Goal: Task Accomplishment & Management: Use online tool/utility

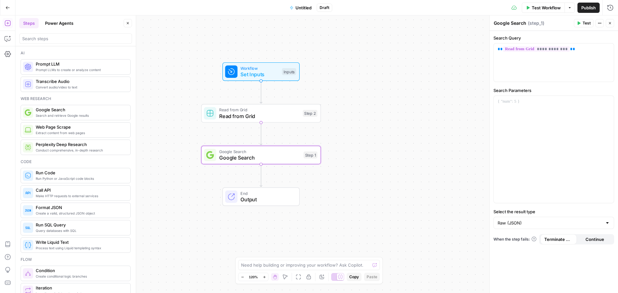
scroll to position [580, 0]
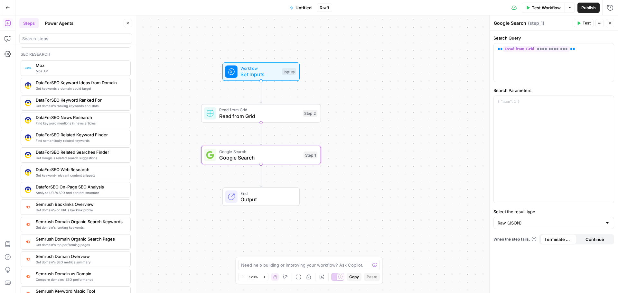
click at [8, 9] on icon "button" at bounding box center [7, 7] width 5 height 5
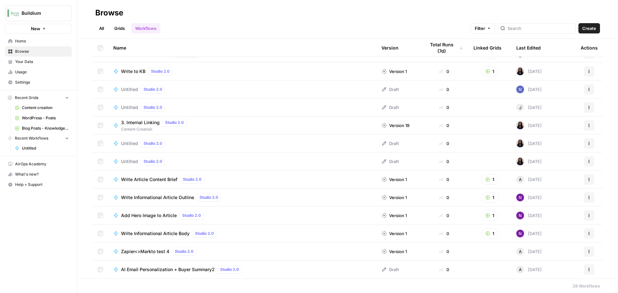
scroll to position [154, 0]
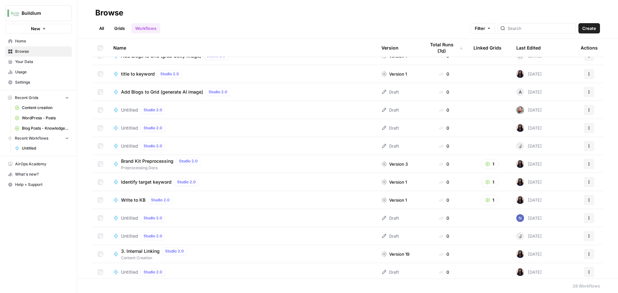
click at [38, 64] on span "Your Data" at bounding box center [42, 62] width 54 height 6
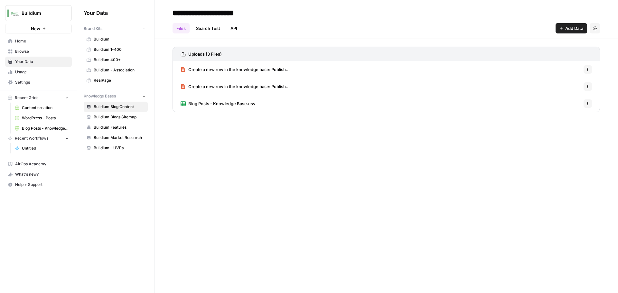
click at [34, 15] on span "Buildium" at bounding box center [41, 13] width 39 height 6
click at [103, 211] on div "Your Data Add Data Brand Kits New Buildium Buildium 1-400 Buildium 400+ Buildiu…" at bounding box center [115, 146] width 77 height 293
click at [47, 41] on span "Home" at bounding box center [42, 41] width 54 height 6
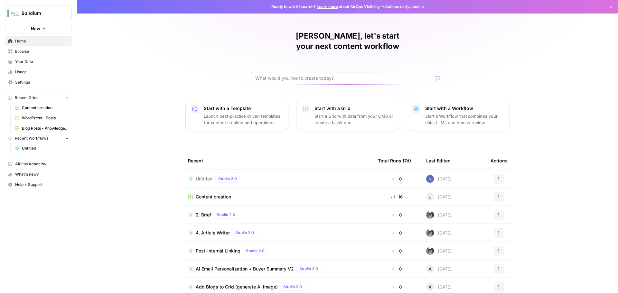
scroll to position [3, 0]
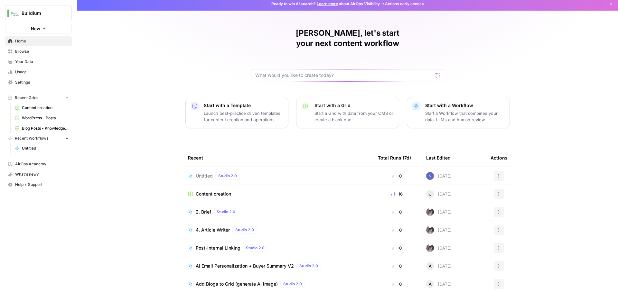
click at [33, 52] on span "Browse" at bounding box center [42, 52] width 54 height 6
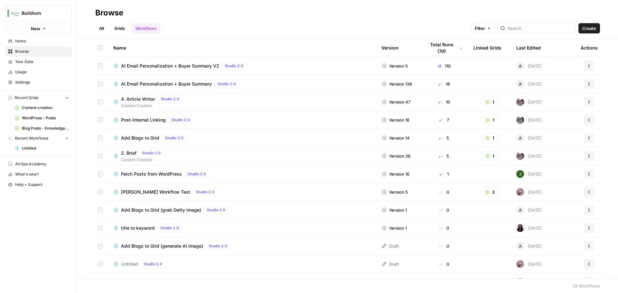
click at [109, 34] on header "Browse All Grids Workflows Filter Create" at bounding box center [347, 19] width 541 height 39
click at [47, 245] on div "Buildium New Home Browse Your Data Usage Settings Recent Grids Content creation…" at bounding box center [38, 146] width 77 height 293
click at [43, 14] on span "Buildium" at bounding box center [41, 13] width 39 height 6
click at [81, 14] on button "button" at bounding box center [78, 13] width 6 height 6
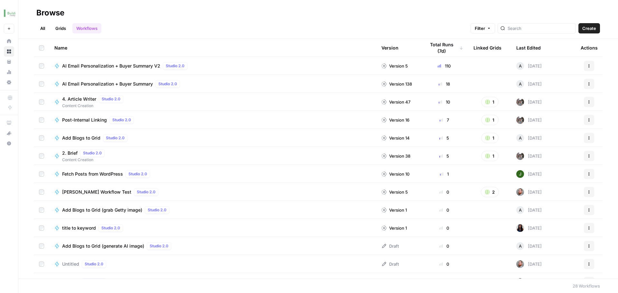
scroll to position [225, 0]
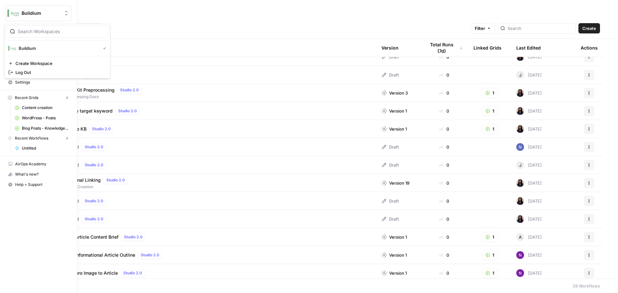
click at [15, 15] on img "Workspace: Buildium" at bounding box center [13, 13] width 12 height 12
click at [38, 221] on div "Buildium New Home Browse Your Data Usage Settings Recent Grids Content creation…" at bounding box center [38, 146] width 77 height 293
click at [40, 76] on link "Usage" at bounding box center [38, 72] width 67 height 10
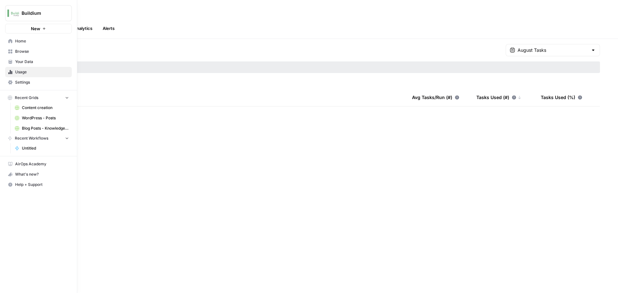
click at [37, 62] on span "Your Data" at bounding box center [42, 62] width 54 height 6
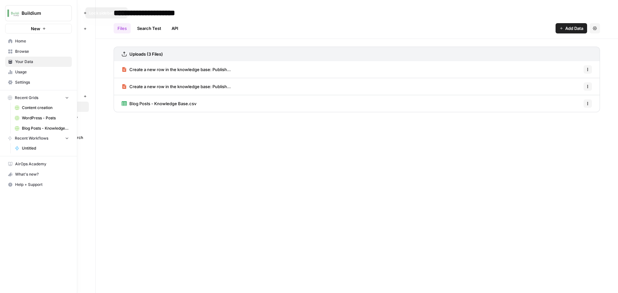
click at [77, 14] on icon "button" at bounding box center [78, 13] width 5 height 5
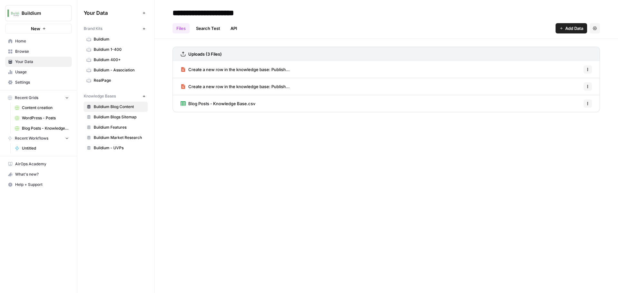
click at [45, 75] on link "Usage" at bounding box center [38, 72] width 67 height 10
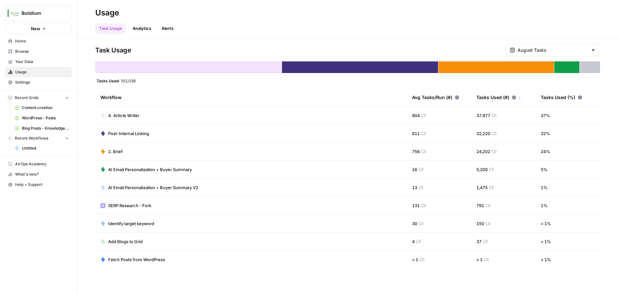
click at [140, 29] on link "Analytics" at bounding box center [142, 28] width 26 height 10
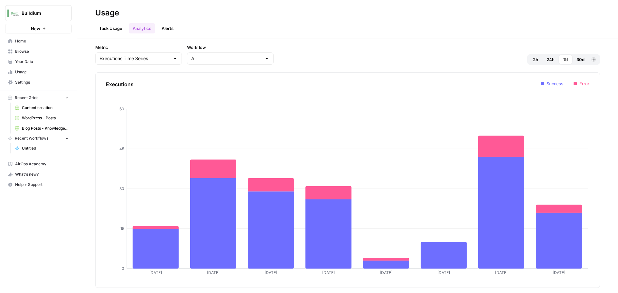
click at [26, 43] on span "Home" at bounding box center [42, 41] width 54 height 6
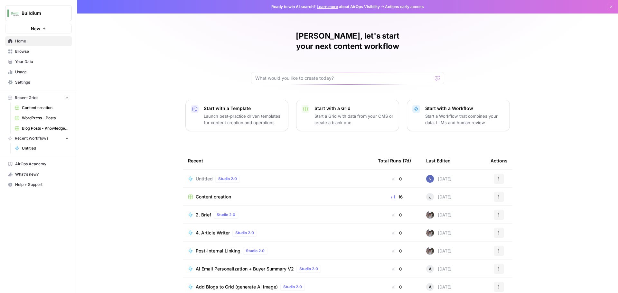
click at [404, 7] on span "Actions early access" at bounding box center [404, 7] width 39 height 6
click at [385, 8] on span "Actions early access" at bounding box center [404, 7] width 39 height 6
click at [395, 7] on span "Actions early access" at bounding box center [404, 7] width 39 height 6
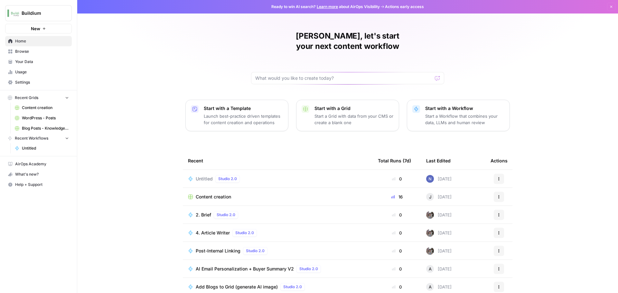
click at [409, 5] on span "Actions early access" at bounding box center [404, 7] width 39 height 6
click at [324, 6] on link "Learn more" at bounding box center [327, 6] width 21 height 5
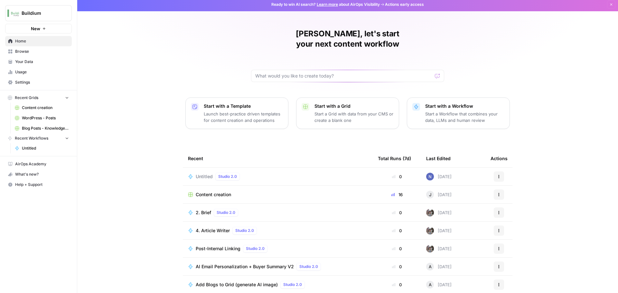
scroll to position [3, 0]
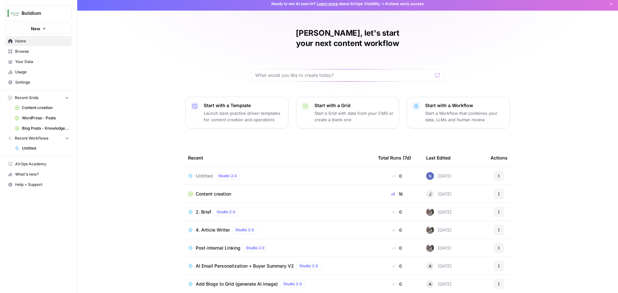
click at [245, 191] on div "Content creation" at bounding box center [278, 194] width 180 height 6
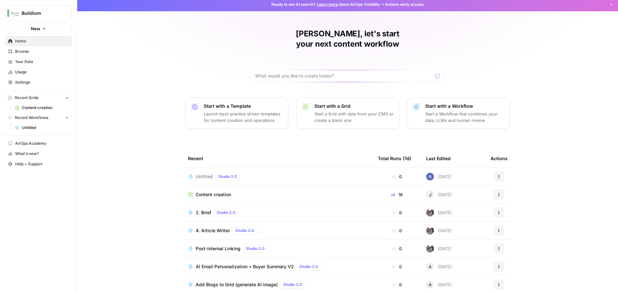
scroll to position [3, 0]
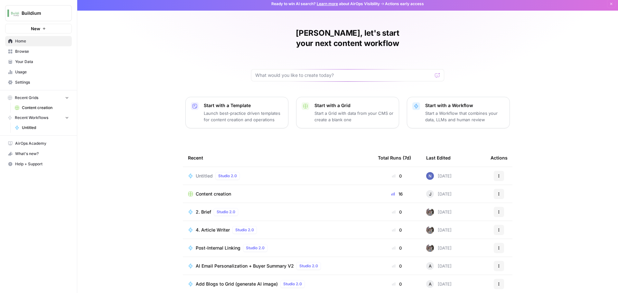
click at [39, 109] on span "Content creation" at bounding box center [45, 108] width 47 height 6
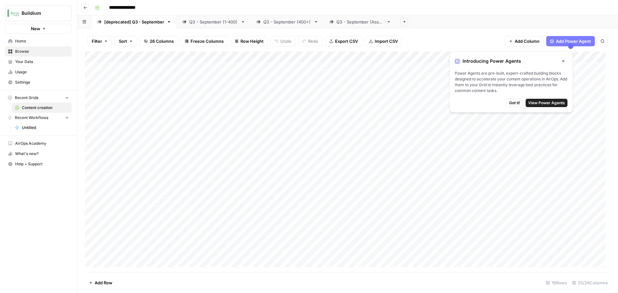
click at [36, 100] on span "Recent Grids" at bounding box center [27, 98] width 24 height 6
click at [27, 62] on span "Your Data" at bounding box center [42, 62] width 54 height 6
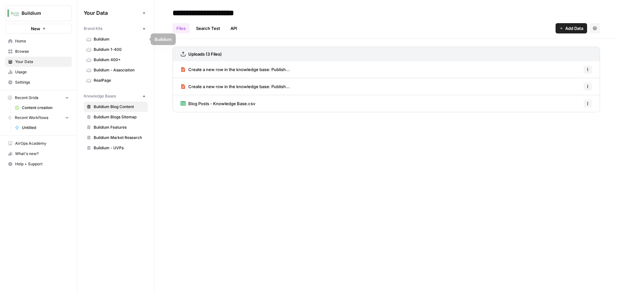
click at [46, 53] on span "Browse" at bounding box center [42, 52] width 54 height 6
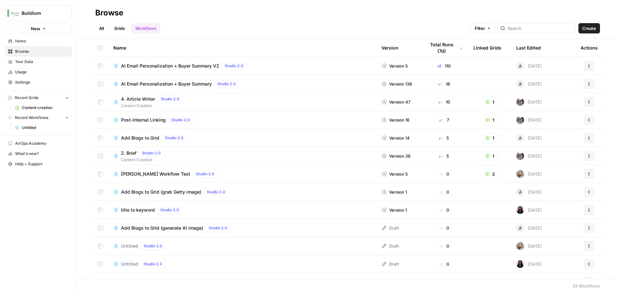
click at [118, 29] on link "Grids" at bounding box center [119, 28] width 18 height 10
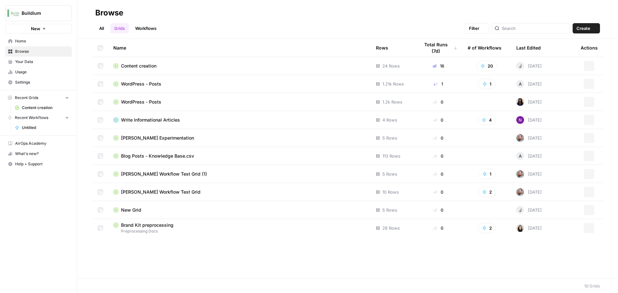
click at [147, 28] on link "Workflows" at bounding box center [145, 28] width 29 height 10
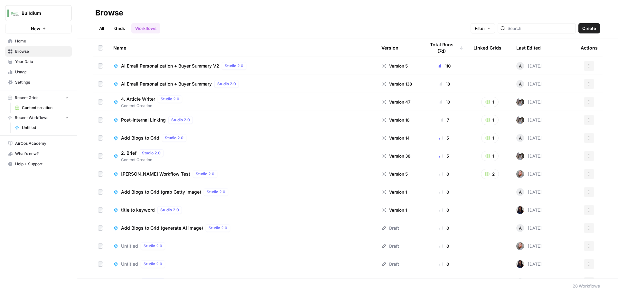
click at [148, 68] on span "AI Email Personalization + Buyer Summary V2" at bounding box center [170, 66] width 98 height 6
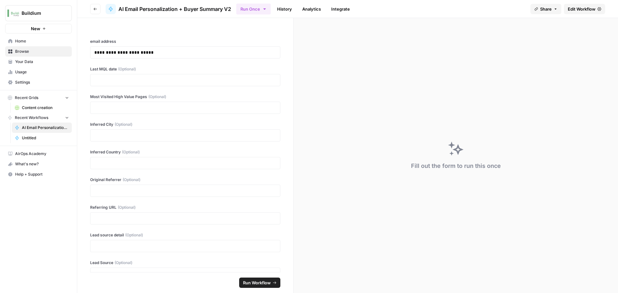
scroll to position [129, 0]
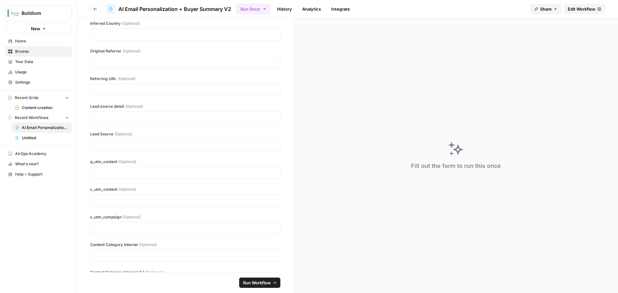
click at [93, 9] on button "Go back" at bounding box center [95, 9] width 10 height 10
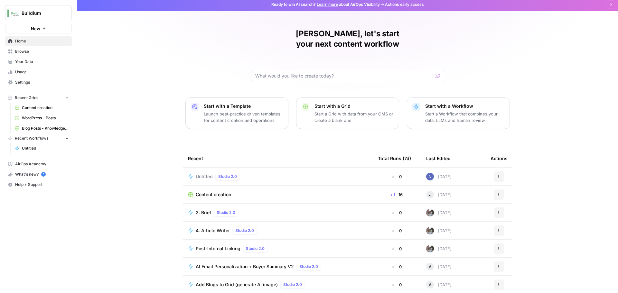
scroll to position [3, 0]
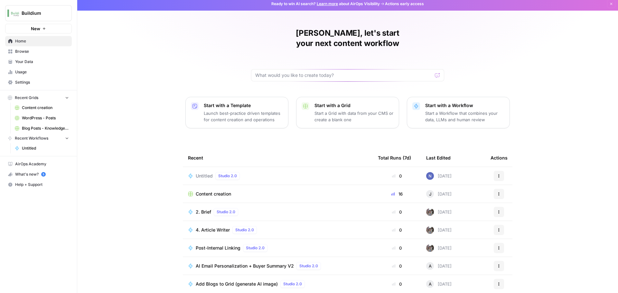
click at [52, 171] on div "What's new? 5" at bounding box center [38, 175] width 66 height 10
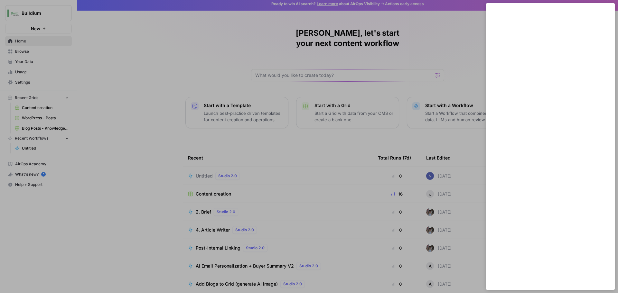
click at [450, 40] on div at bounding box center [309, 146] width 618 height 293
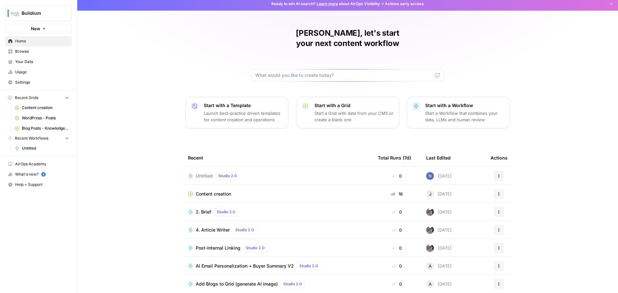
click at [145, 163] on div "[PERSON_NAME], let's start your next content workflow Start with a Template Lau…" at bounding box center [347, 150] width 541 height 307
click at [610, 3] on icon "button" at bounding box center [612, 4] width 4 height 4
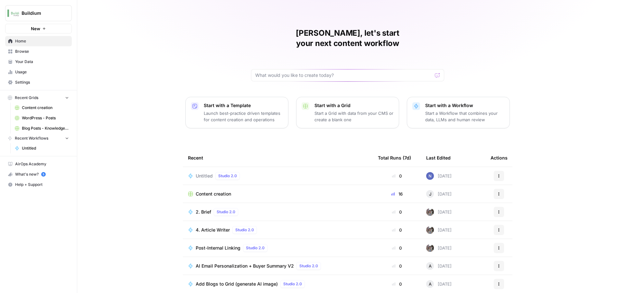
click at [154, 51] on div "[PERSON_NAME], let's start your next content workflow Start with a Template Lau…" at bounding box center [347, 150] width 541 height 307
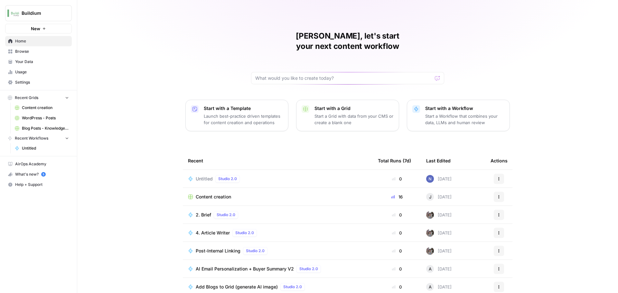
click at [67, 10] on icon "Workspace: Buildium" at bounding box center [66, 13] width 6 height 6
click at [150, 30] on div "[PERSON_NAME], let's start your next content workflow Start with a Template Lau…" at bounding box center [347, 153] width 541 height 307
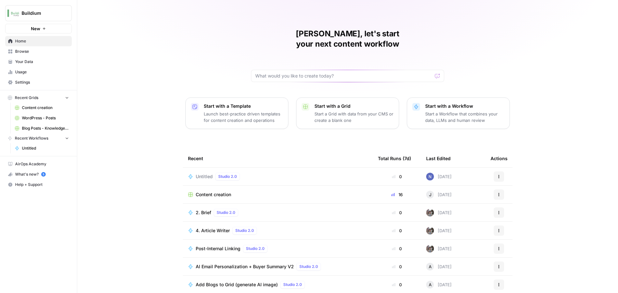
scroll to position [3, 0]
click at [111, 169] on div "[PERSON_NAME], let's start your next content workflow Start with a Template Lau…" at bounding box center [347, 150] width 541 height 307
click at [44, 79] on link "Settings" at bounding box center [38, 82] width 67 height 10
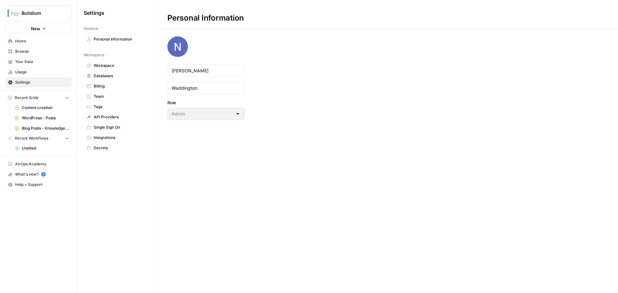
click at [112, 65] on span "Workspace" at bounding box center [119, 66] width 51 height 6
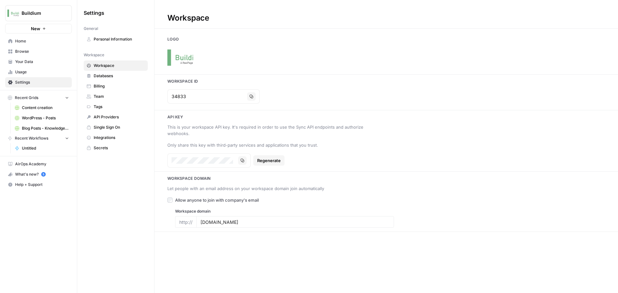
click at [122, 92] on link "Team" at bounding box center [116, 96] width 64 height 10
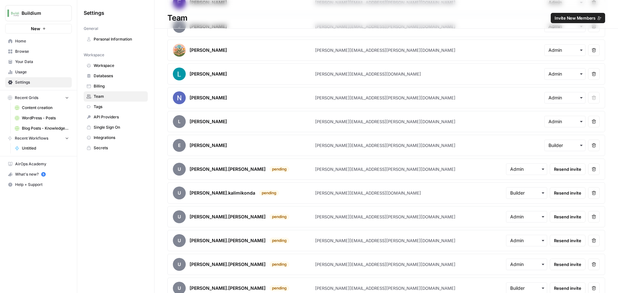
scroll to position [363, 0]
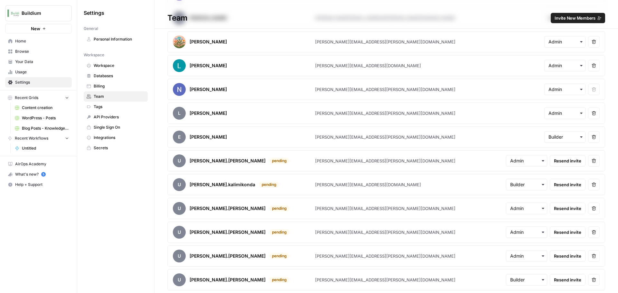
click at [115, 110] on link "Tags" at bounding box center [116, 107] width 64 height 10
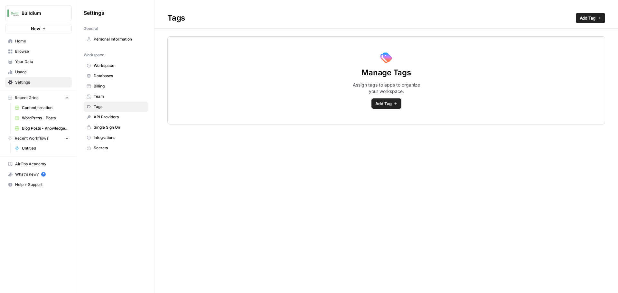
click at [121, 136] on span "Integrations" at bounding box center [119, 138] width 51 height 6
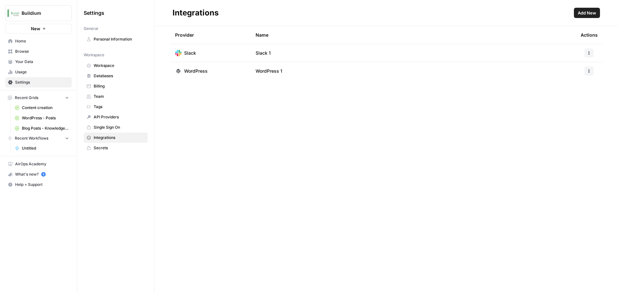
click at [126, 146] on span "Secrets" at bounding box center [119, 148] width 51 height 6
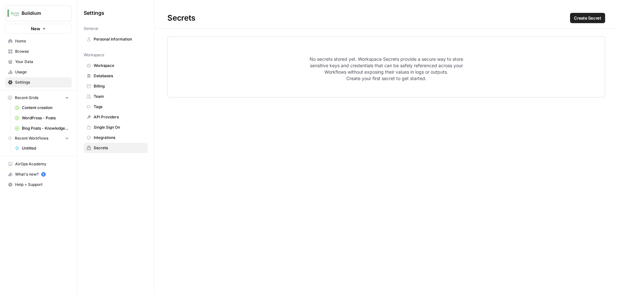
click at [49, 72] on span "Usage" at bounding box center [42, 72] width 54 height 6
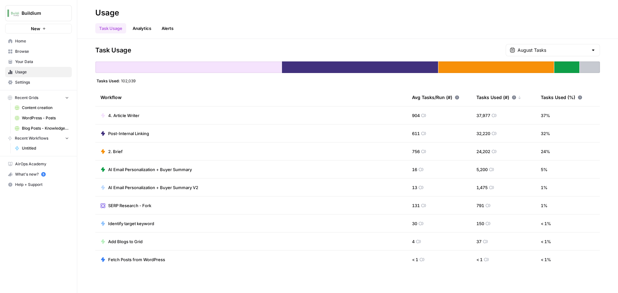
click at [144, 30] on link "Analytics" at bounding box center [142, 28] width 26 height 10
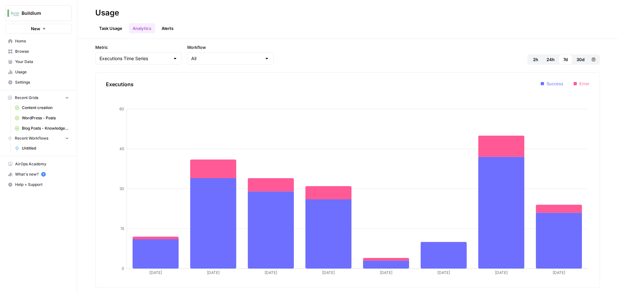
click at [47, 42] on span "Home" at bounding box center [42, 41] width 54 height 6
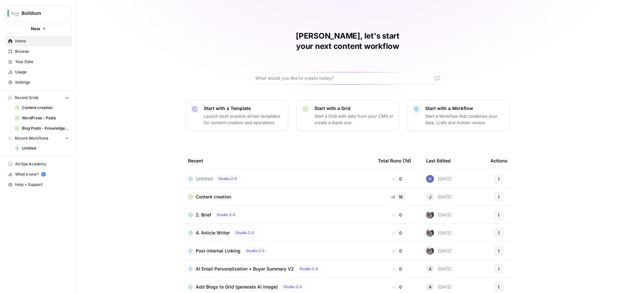
click at [41, 58] on link "Your Data" at bounding box center [38, 62] width 67 height 10
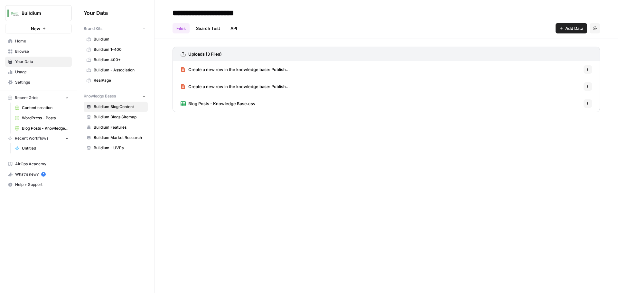
click at [121, 70] on span "Buildium - Association" at bounding box center [119, 70] width 51 height 6
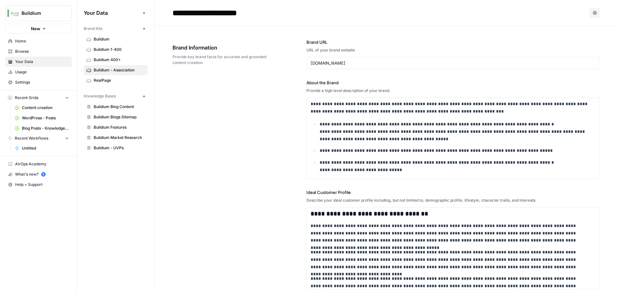
click at [116, 106] on span "Buildium Blog Content" at bounding box center [119, 107] width 51 height 6
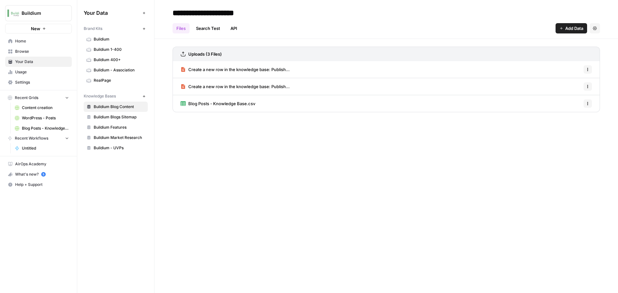
click at [206, 29] on link "Search Test" at bounding box center [208, 28] width 32 height 10
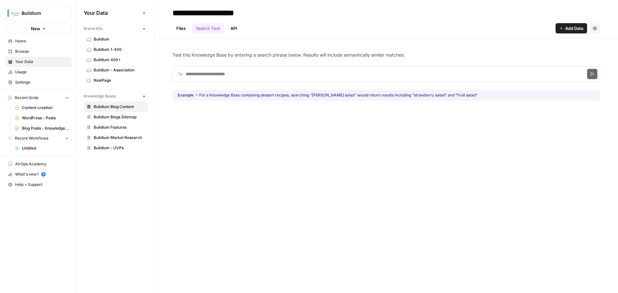
click at [128, 125] on span "Buildium Features" at bounding box center [119, 128] width 51 height 6
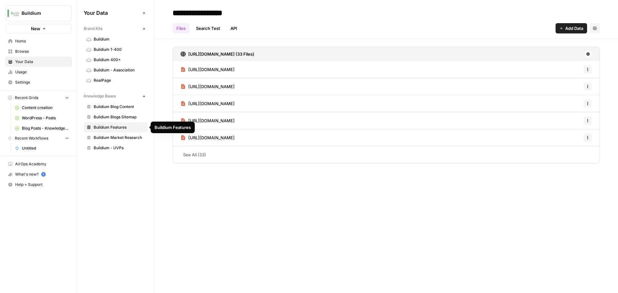
click at [127, 118] on span "Buildium Blogs Sitemap" at bounding box center [119, 117] width 51 height 6
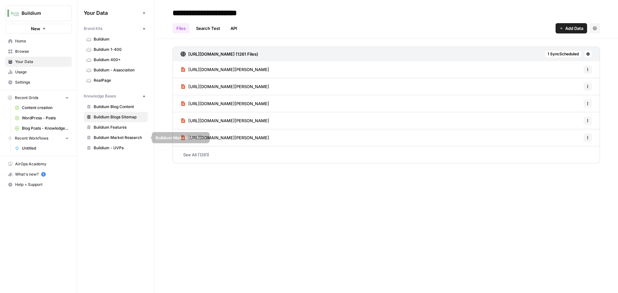
click at [123, 142] on link "Buildium Market Research" at bounding box center [116, 138] width 64 height 10
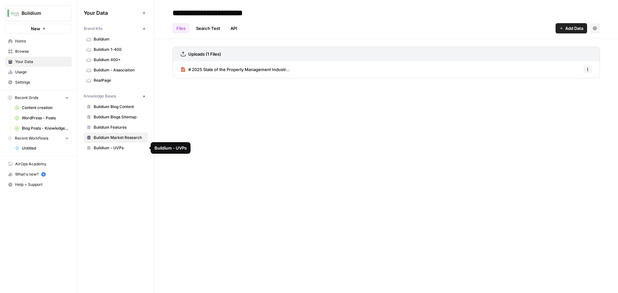
click at [121, 148] on span "Buildium - UVPs" at bounding box center [119, 148] width 51 height 6
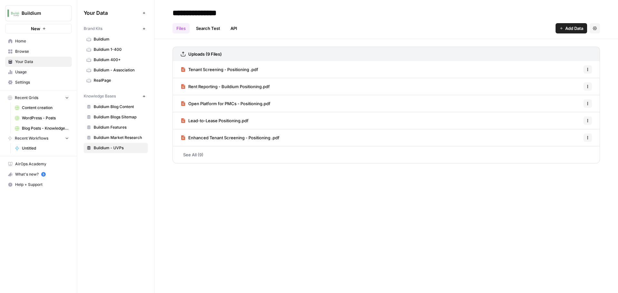
click at [28, 148] on span "Untitled" at bounding box center [45, 149] width 47 height 6
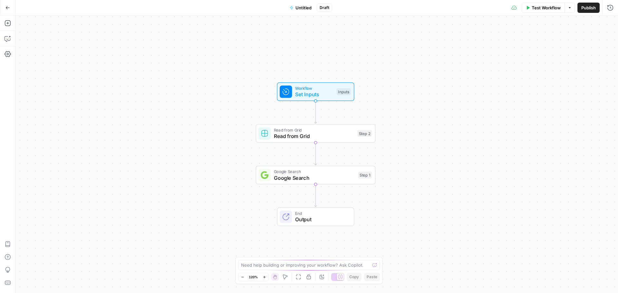
click at [10, 7] on button "Go Back" at bounding box center [8, 8] width 12 height 12
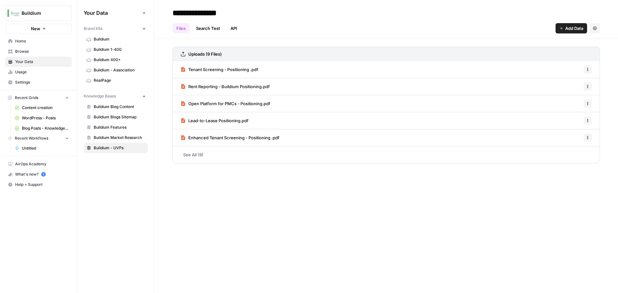
click at [22, 40] on span "Home" at bounding box center [42, 41] width 54 height 6
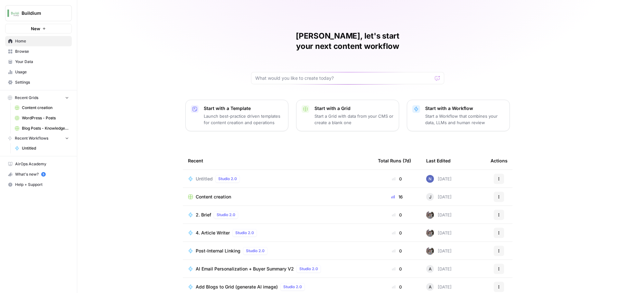
click at [332, 175] on div "Untitled Studio 2.0" at bounding box center [278, 179] width 180 height 8
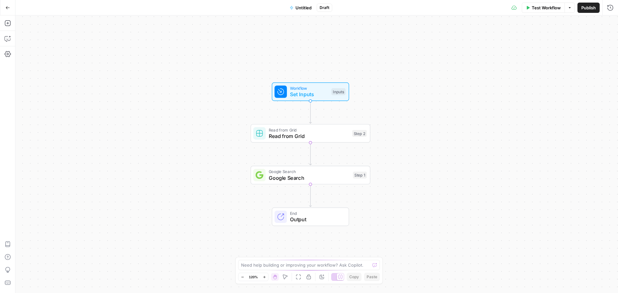
click at [332, 93] on div "Inputs" at bounding box center [338, 91] width 14 height 7
click at [513, 44] on button "Add Field" at bounding box center [548, 44] width 107 height 10
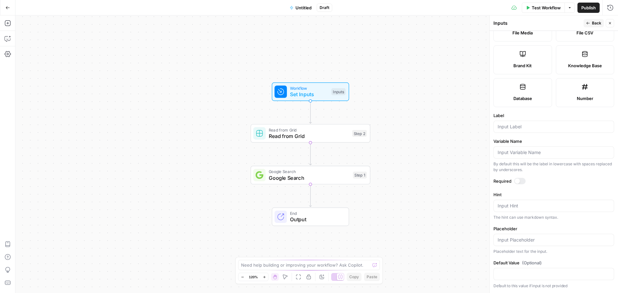
scroll to position [0, 0]
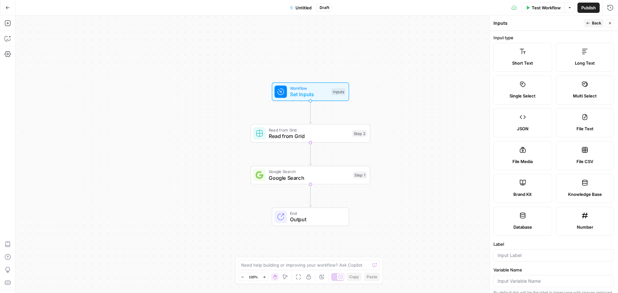
click at [510, 93] on span "Single Select" at bounding box center [523, 96] width 26 height 6
click at [503, 53] on label "Short Text" at bounding box center [523, 57] width 59 height 29
click at [514, 95] on span "Single Select" at bounding box center [523, 96] width 26 height 6
click at [418, 135] on div "Workflow Set Inputs Inputs Read from Grid Read from Grid Step 2 Copy step Delet…" at bounding box center [316, 154] width 603 height 278
click at [325, 121] on icon "button" at bounding box center [323, 119] width 6 height 6
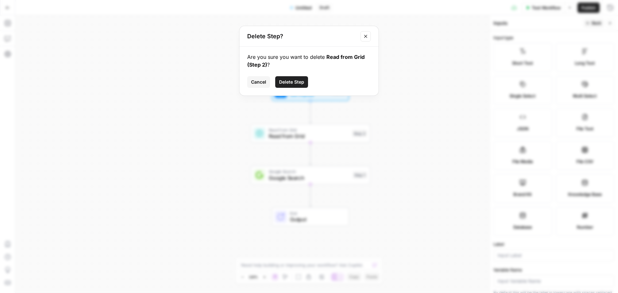
click at [292, 82] on span "Delete Step" at bounding box center [291, 82] width 25 height 6
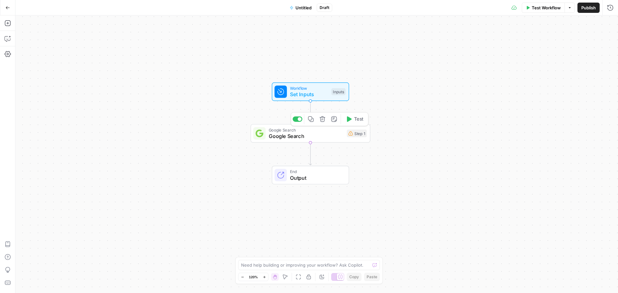
click at [327, 96] on span "Set Inputs" at bounding box center [309, 95] width 38 height 8
click at [606, 46] on button "Options" at bounding box center [608, 44] width 10 height 10
click at [600, 59] on span "Add Group" at bounding box center [595, 59] width 22 height 6
click at [604, 49] on button "Delete group" at bounding box center [603, 47] width 10 height 10
click at [338, 136] on span "Google Search" at bounding box center [306, 136] width 75 height 8
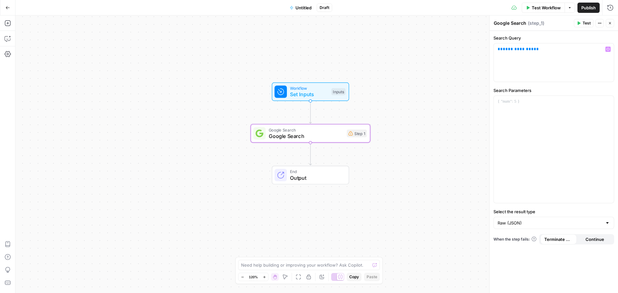
click at [291, 94] on span "Set Inputs" at bounding box center [309, 95] width 38 height 8
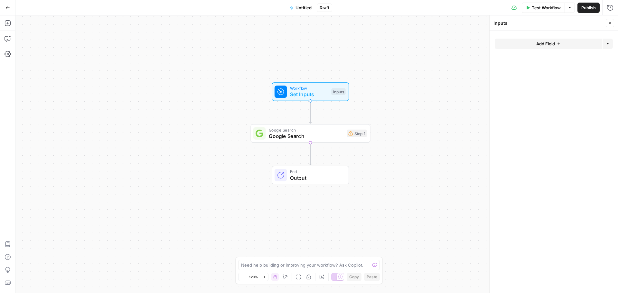
click at [574, 44] on button "Add Field" at bounding box center [548, 44] width 107 height 10
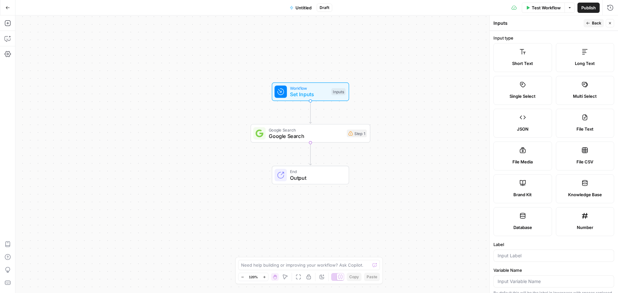
click at [522, 57] on label "Short Text" at bounding box center [523, 57] width 59 height 29
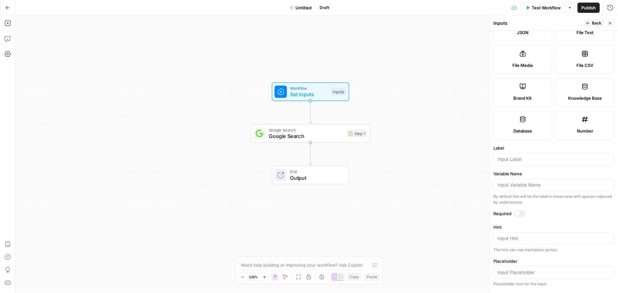
click at [533, 167] on form "Input type Short Text Long Text Single Select Multi Select JSON File Text File …" at bounding box center [554, 162] width 129 height 263
click at [533, 161] on input "Label" at bounding box center [554, 159] width 112 height 6
type input "Keyword"
click at [516, 212] on div at bounding box center [517, 213] width 5 height 5
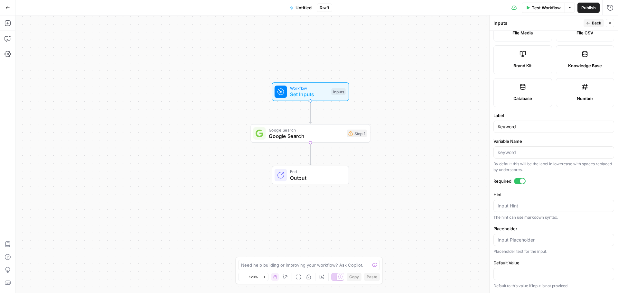
click at [452, 89] on div "Workflow Set Inputs Inputs Google Search Google Search Step 1 End Output" at bounding box center [316, 154] width 603 height 278
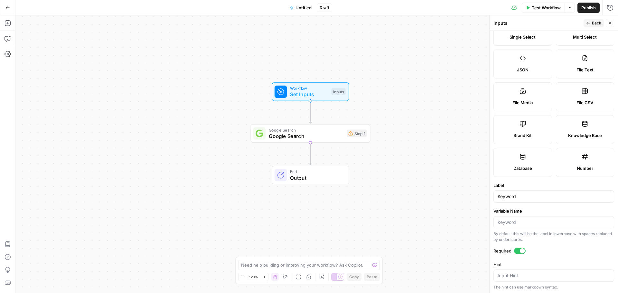
scroll to position [0, 0]
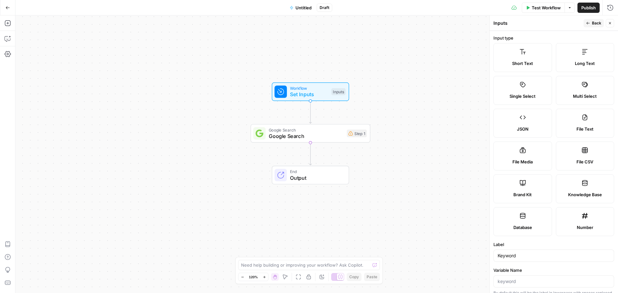
click at [608, 21] on icon "button" at bounding box center [610, 23] width 4 height 4
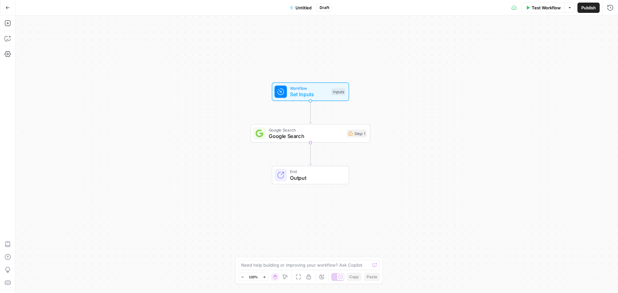
click at [294, 94] on span "Set Inputs" at bounding box center [309, 95] width 38 height 8
click at [534, 51] on input "Keyword" at bounding box center [557, 52] width 103 height 6
click at [526, 93] on form "Keyword edit field Delete group Add Field Options" at bounding box center [554, 162] width 129 height 263
click at [338, 134] on span "Google Search" at bounding box center [306, 136] width 75 height 8
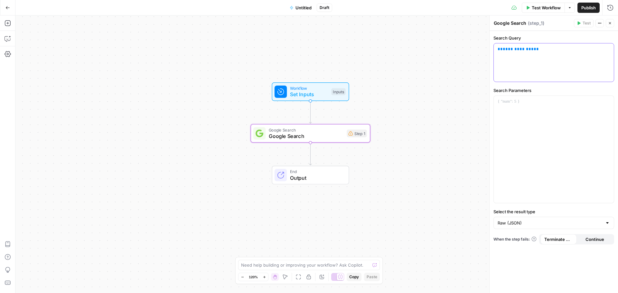
click at [517, 61] on div "**********" at bounding box center [554, 62] width 120 height 38
click at [544, 46] on p "**********" at bounding box center [554, 49] width 112 height 6
click at [554, 213] on label "Select the result type" at bounding box center [554, 212] width 121 height 6
click at [554, 220] on input "Raw (JSON)" at bounding box center [550, 223] width 105 height 6
click at [553, 220] on div at bounding box center [554, 223] width 121 height 12
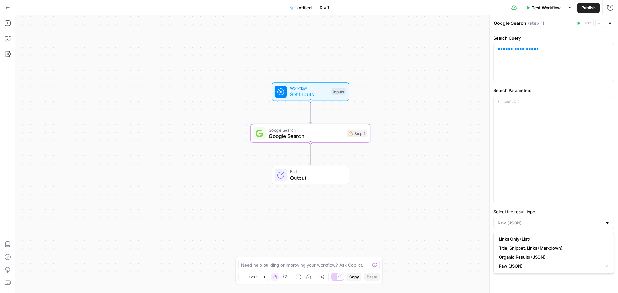
type input "Raw (JSON)"
click at [524, 212] on label "Select the result type" at bounding box center [554, 212] width 121 height 6
click at [524, 220] on input "Raw (JSON)" at bounding box center [550, 223] width 105 height 6
type input "Raw (JSON)"
click at [390, 91] on div "Workflow Set Inputs Inputs Google Search Google Search Step 1 End Output" at bounding box center [316, 154] width 603 height 278
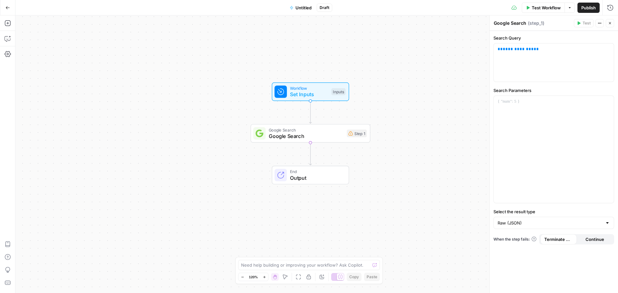
click at [612, 20] on button "Close" at bounding box center [610, 23] width 8 height 8
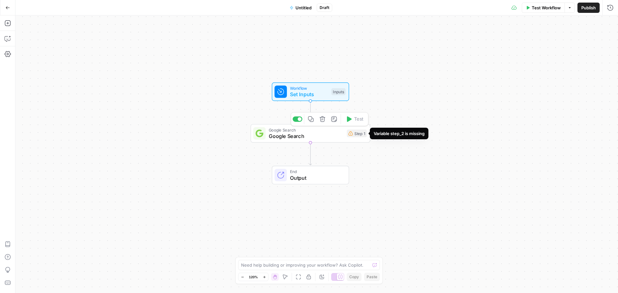
click at [359, 134] on div "Step 1" at bounding box center [357, 134] width 20 height 8
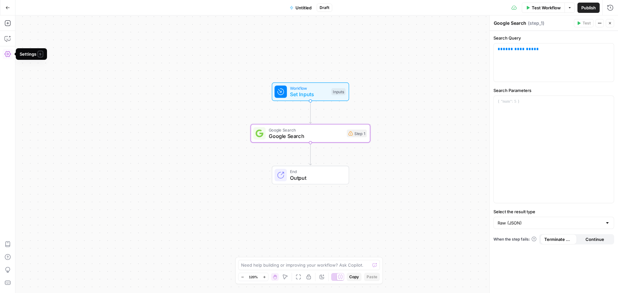
click at [7, 53] on icon "button" at bounding box center [8, 54] width 6 height 6
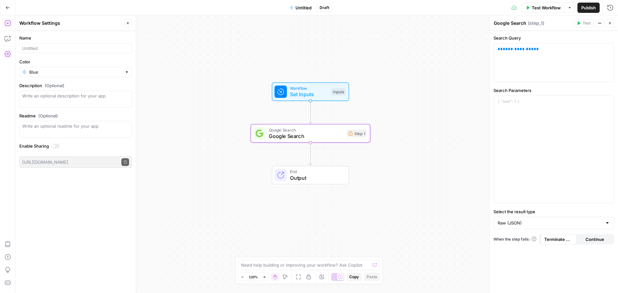
click at [10, 24] on icon "button" at bounding box center [8, 23] width 6 height 6
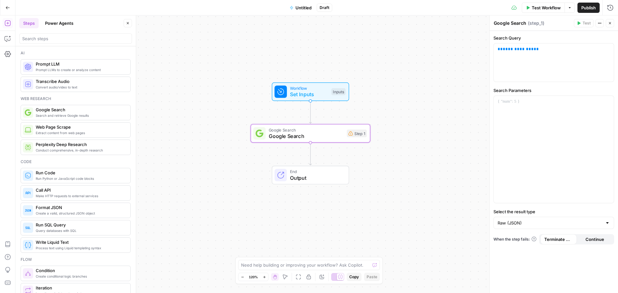
click at [321, 93] on span "Set Inputs" at bounding box center [309, 95] width 38 height 8
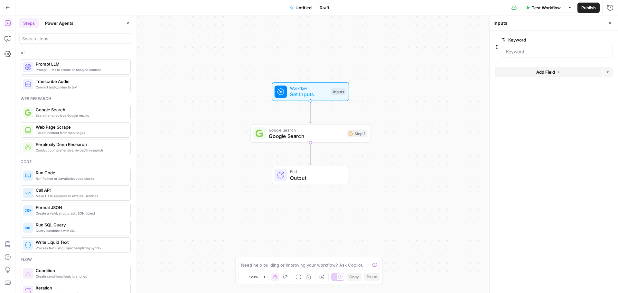
click at [56, 22] on button "Power Agents" at bounding box center [59, 23] width 36 height 10
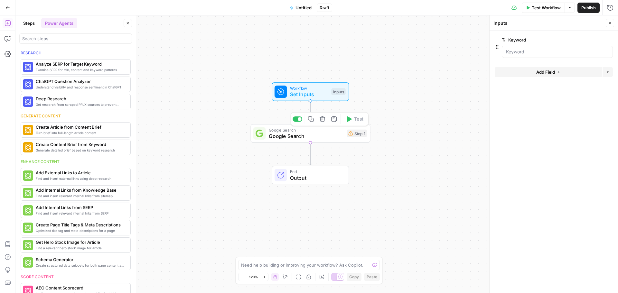
click at [324, 124] on button "Delete step" at bounding box center [323, 119] width 10 height 10
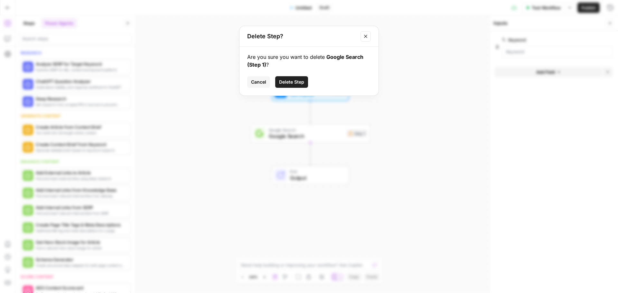
click at [293, 76] on div "Are you sure you want to delete Google Search (Step 1) ? Cancel Delete Step" at bounding box center [309, 71] width 139 height 49
click at [298, 82] on span "Delete Step" at bounding box center [291, 82] width 25 height 6
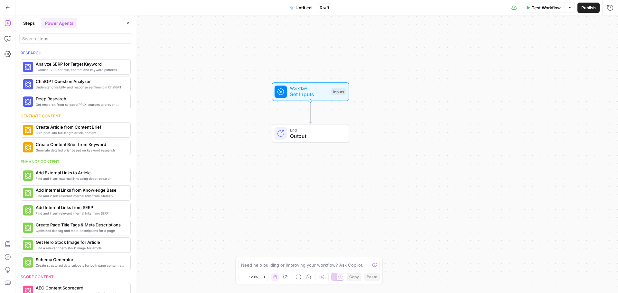
click at [29, 21] on button "Steps" at bounding box center [28, 23] width 19 height 10
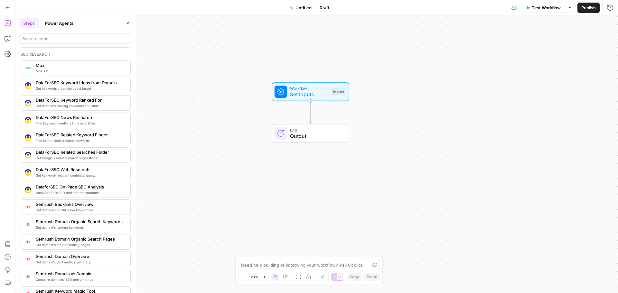
scroll to position [709, 0]
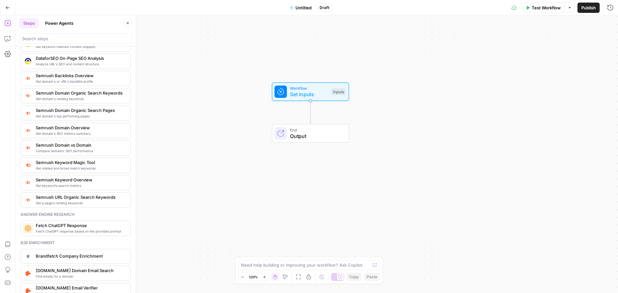
click at [288, 134] on div "End Output" at bounding box center [310, 133] width 71 height 13
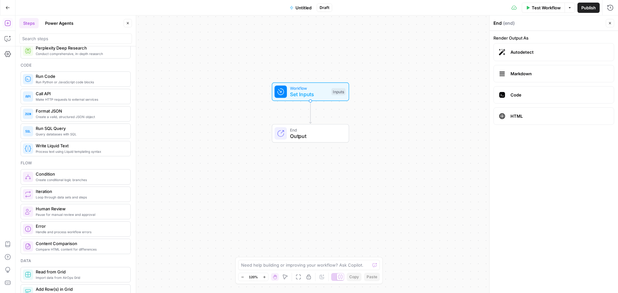
scroll to position [0, 0]
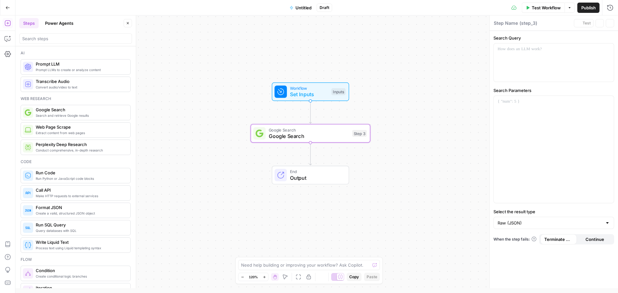
type textarea "Google Search"
click at [528, 112] on div at bounding box center [554, 149] width 120 height 107
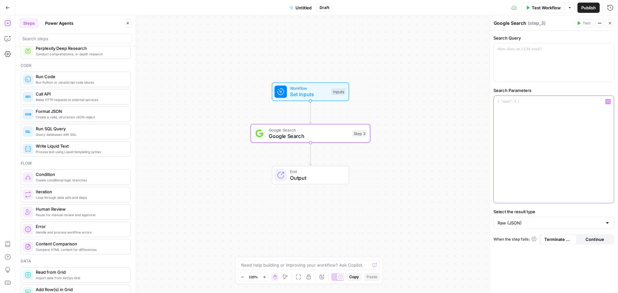
scroll to position [97, 0]
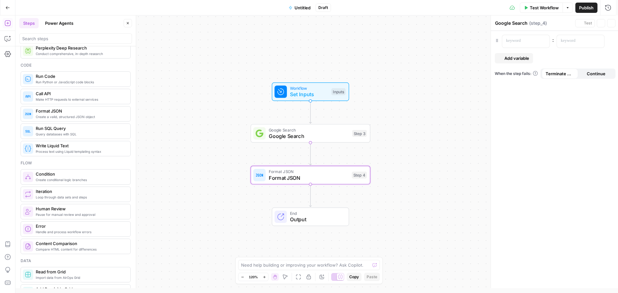
type textarea "Format JSON"
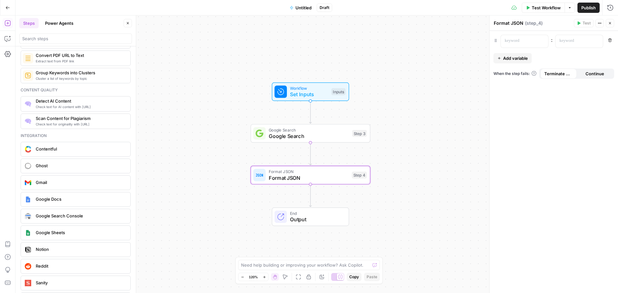
scroll to position [1063, 0]
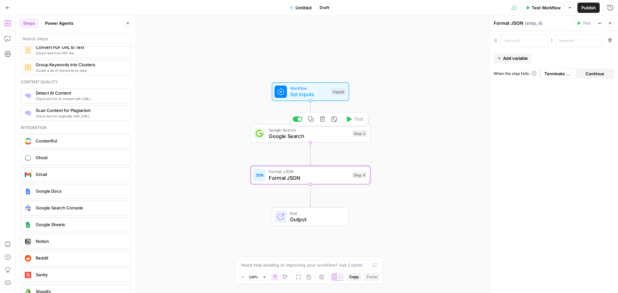
click at [185, 111] on div "Workflow Set Inputs Inputs Google Search Google Search Step 3 Copy step Delete …" at bounding box center [316, 154] width 603 height 278
click at [9, 7] on icon "button" at bounding box center [7, 7] width 5 height 5
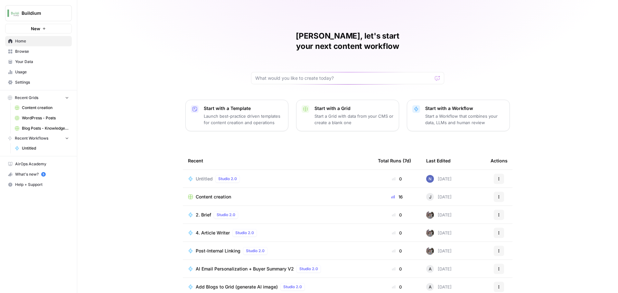
click at [33, 44] on link "Home" at bounding box center [38, 41] width 67 height 10
click at [315, 113] on p "Start a Grid with data from your CMS or create a blank one" at bounding box center [354, 119] width 79 height 13
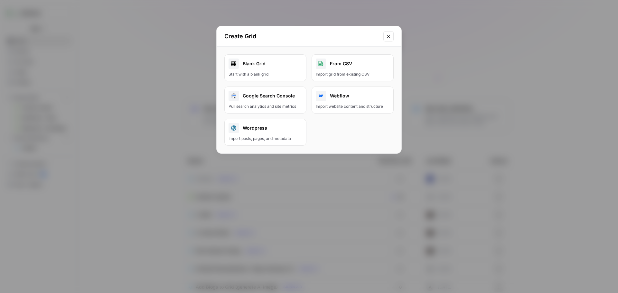
click at [275, 72] on div "Start with a blank grid" at bounding box center [266, 75] width 74 height 6
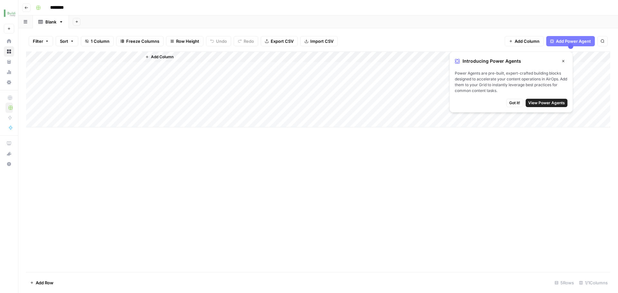
click at [563, 60] on icon "button" at bounding box center [564, 61] width 2 height 2
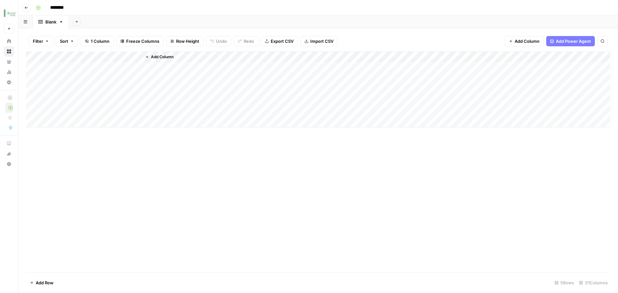
click at [80, 64] on div "Add Column" at bounding box center [318, 90] width 585 height 76
click at [76, 63] on div "Add Column" at bounding box center [318, 90] width 585 height 76
click at [69, 53] on div "Add Column" at bounding box center [318, 90] width 585 height 76
click at [158, 59] on span "Add Column" at bounding box center [162, 57] width 23 height 6
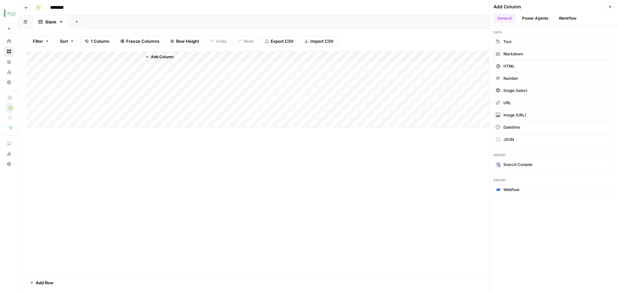
click at [563, 18] on button "Workflow" at bounding box center [567, 19] width 25 height 10
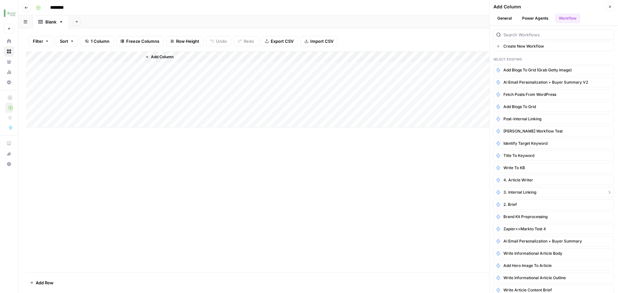
scroll to position [18, 0]
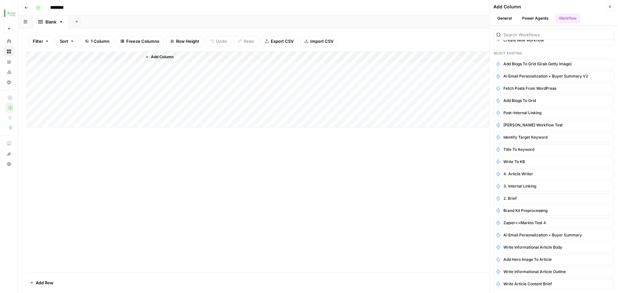
click at [26, 9] on icon "button" at bounding box center [26, 7] width 3 height 3
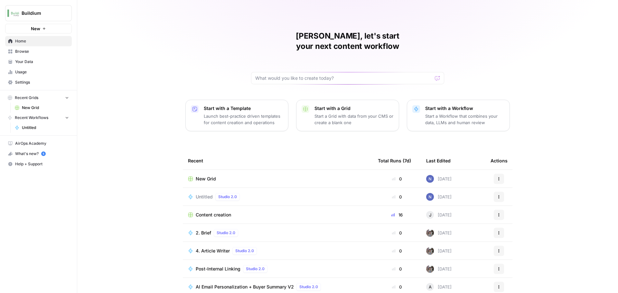
click at [306, 188] on td "Untitled Studio 2.0" at bounding box center [278, 197] width 190 height 18
click at [206, 194] on span "Untitled" at bounding box center [204, 197] width 17 height 6
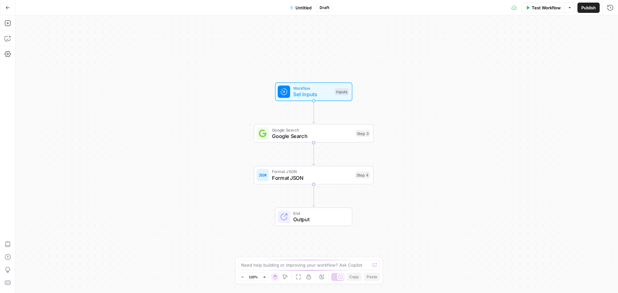
click at [306, 98] on span "Set Inputs" at bounding box center [312, 95] width 38 height 8
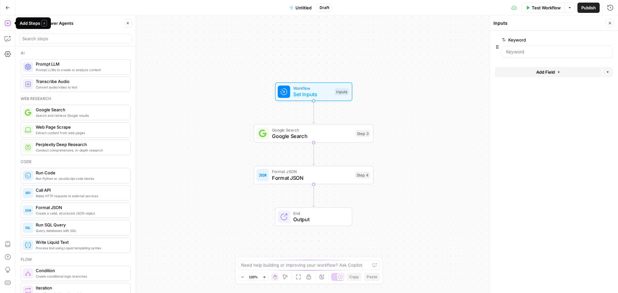
click at [60, 20] on button "Power Agents" at bounding box center [59, 23] width 36 height 10
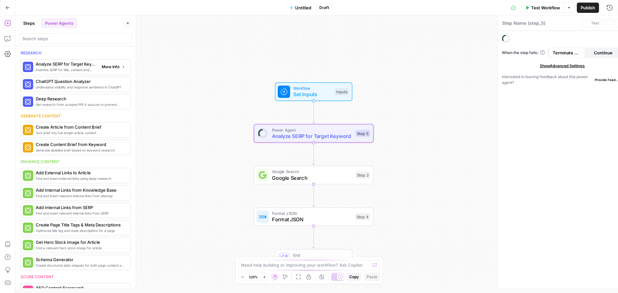
type textarea "Analyze SERP for Target Keyword"
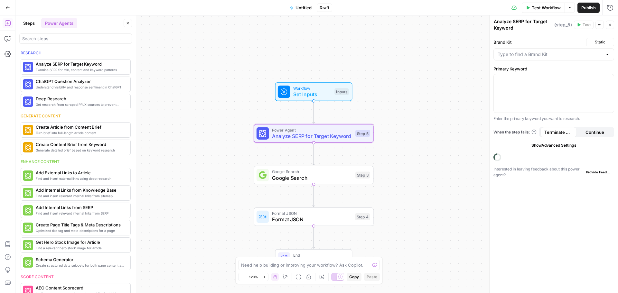
click at [311, 129] on span "Power Agent" at bounding box center [312, 130] width 81 height 6
click at [307, 137] on span "Analyze SERP for Target Keyword" at bounding box center [312, 136] width 81 height 8
click at [327, 120] on icon "button" at bounding box center [326, 119] width 6 height 6
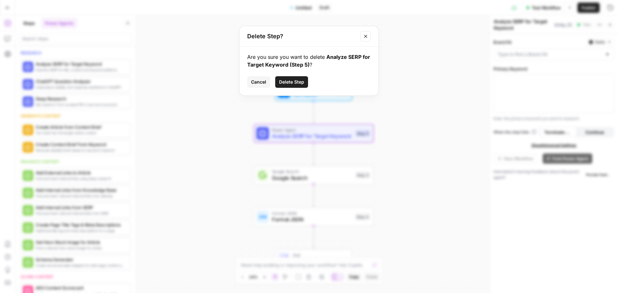
click at [275, 77] on button "Delete Step" at bounding box center [291, 82] width 33 height 12
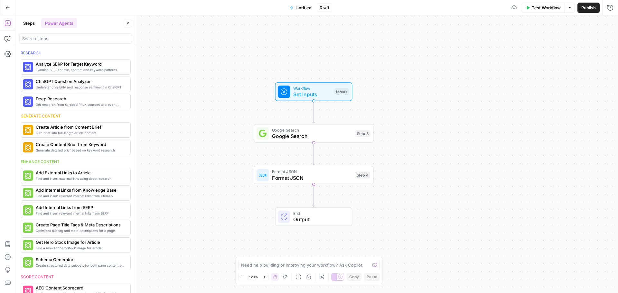
click at [279, 79] on div "Workflow Set Inputs Inputs Google Search Google Search Step 3 Format JSON Forma…" at bounding box center [316, 154] width 603 height 278
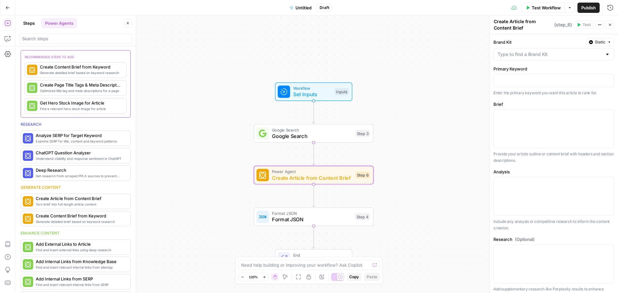
click at [338, 177] on span "Create Article from Content Brief" at bounding box center [312, 178] width 81 height 8
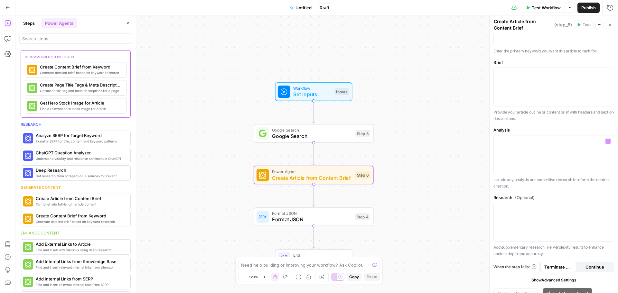
scroll to position [68, 0]
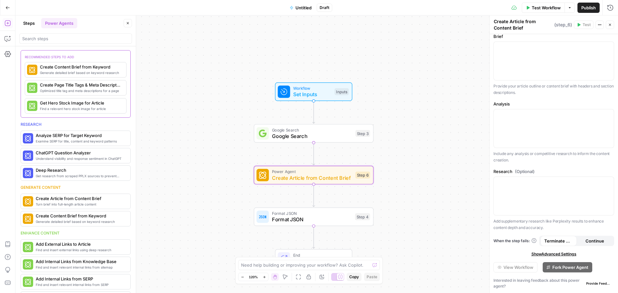
click at [559, 252] on span "Show Advanced Settings" at bounding box center [554, 255] width 45 height 6
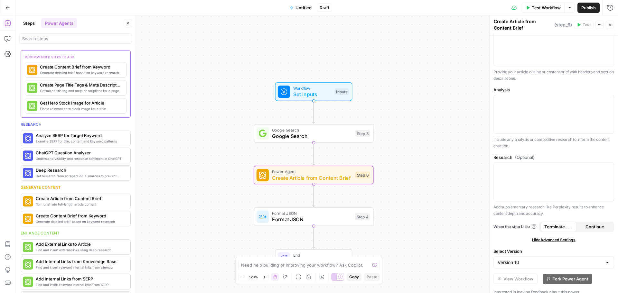
scroll to position [94, 0]
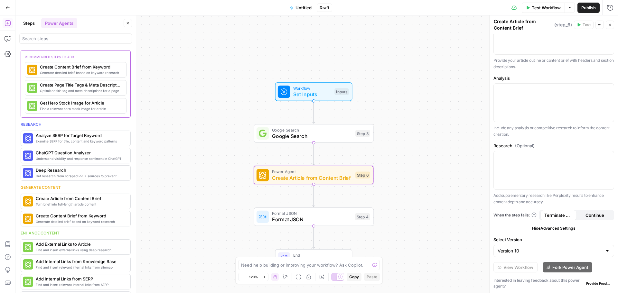
click at [323, 177] on span "Create Article from Content Brief" at bounding box center [312, 178] width 81 height 8
drag, startPoint x: 323, startPoint y: 177, endPoint x: 316, endPoint y: 174, distance: 7.1
click at [316, 174] on span "Create Article from Content Brief" at bounding box center [312, 178] width 81 height 8
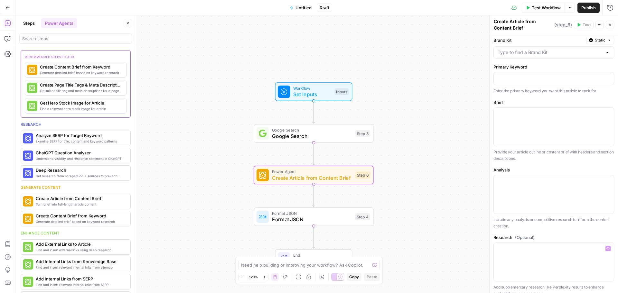
scroll to position [0, 0]
click at [589, 42] on button "Static" at bounding box center [601, 42] width 28 height 8
click at [570, 39] on label "Brand Kit" at bounding box center [539, 42] width 90 height 6
click at [570, 51] on input "Brand Kit" at bounding box center [550, 54] width 105 height 6
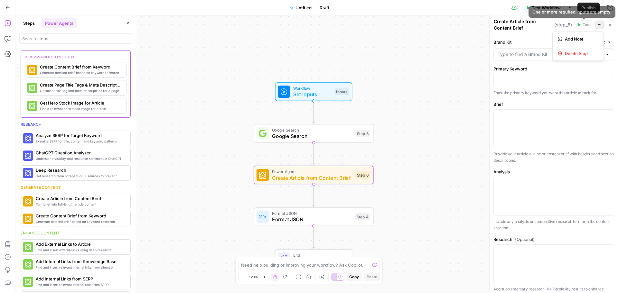
click at [597, 24] on button "Actions" at bounding box center [600, 25] width 8 height 8
click at [531, 44] on label "Brand Kit" at bounding box center [539, 42] width 90 height 6
click at [531, 51] on input "Brand Kit" at bounding box center [550, 54] width 105 height 6
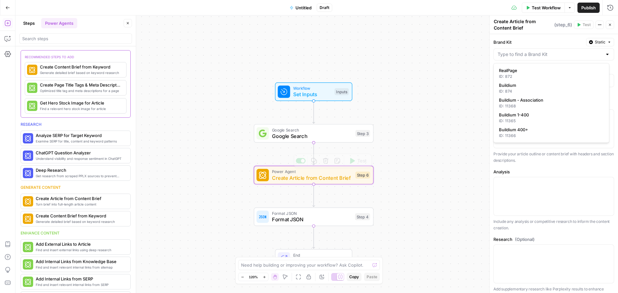
click at [267, 172] on div at bounding box center [263, 175] width 12 height 12
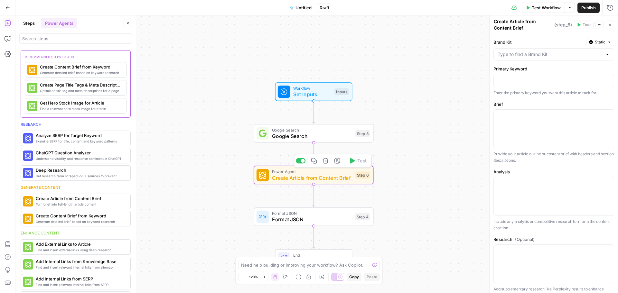
click at [267, 174] on icon at bounding box center [263, 175] width 8 height 8
click at [357, 179] on div "Step 6" at bounding box center [363, 175] width 15 height 7
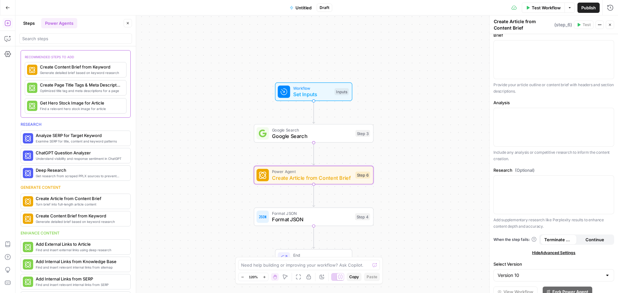
scroll to position [94, 0]
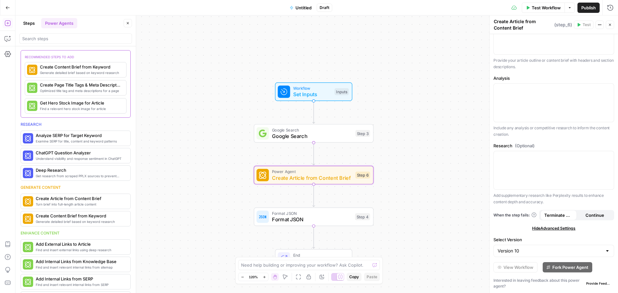
click at [557, 247] on div "Version 10" at bounding box center [554, 251] width 121 height 12
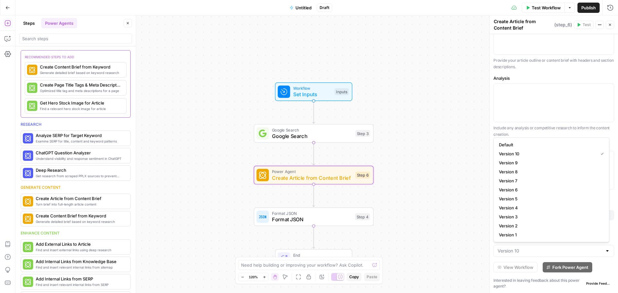
type input "Version 10"
click at [604, 271] on div "View Workflow Fork Power Agent" at bounding box center [554, 268] width 121 height 10
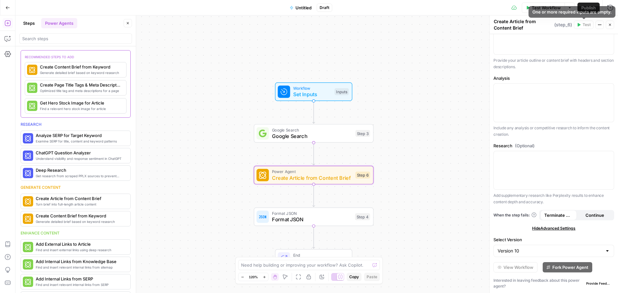
click at [609, 25] on icon "button" at bounding box center [610, 25] width 4 height 4
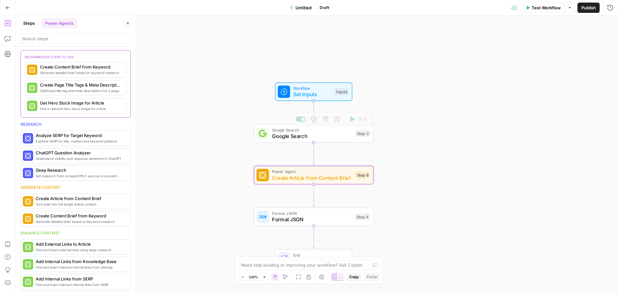
click at [284, 100] on div "Workflow Set Inputs Inputs Test Step" at bounding box center [313, 91] width 77 height 19
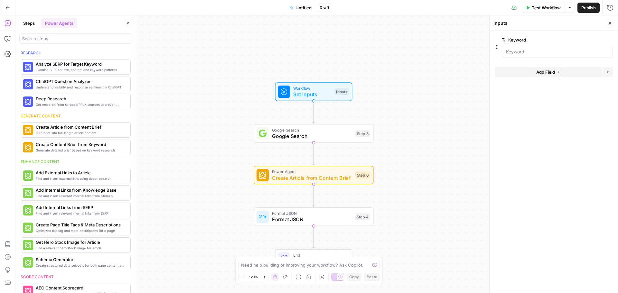
click at [34, 25] on button "Steps" at bounding box center [28, 23] width 19 height 10
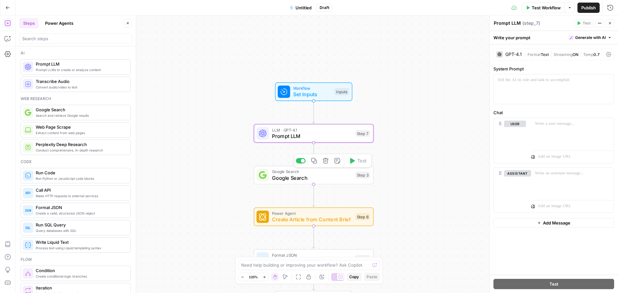
click at [327, 165] on button "Delete step" at bounding box center [326, 161] width 10 height 10
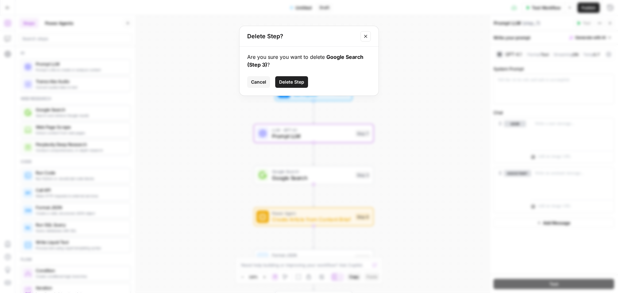
click at [295, 80] on span "Delete Step" at bounding box center [291, 82] width 25 height 6
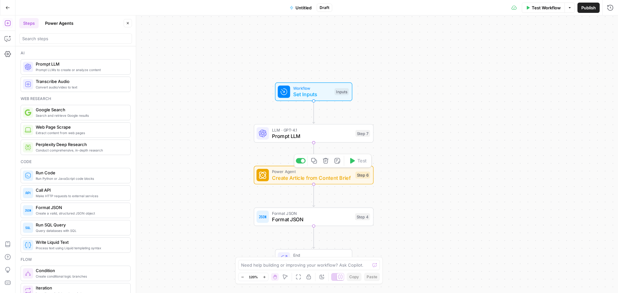
click at [323, 163] on icon "button" at bounding box center [326, 161] width 6 height 6
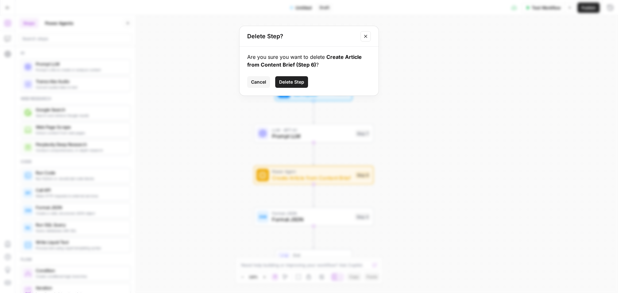
click at [297, 79] on span "Delete Step" at bounding box center [291, 82] width 25 height 6
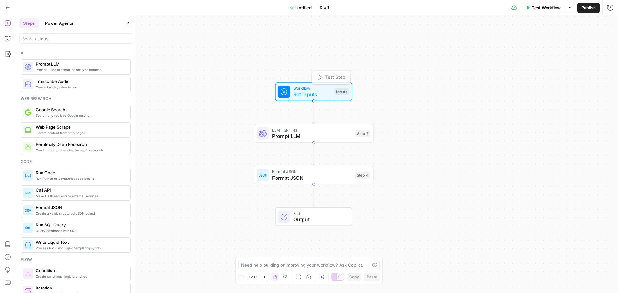
click at [326, 134] on span "Prompt LLM" at bounding box center [312, 136] width 81 height 8
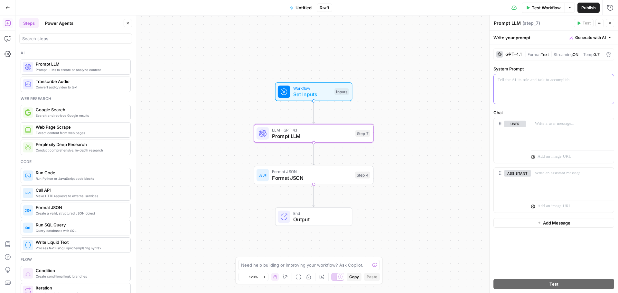
click at [519, 90] on div at bounding box center [554, 89] width 120 height 30
click at [595, 83] on p "**********" at bounding box center [554, 83] width 112 height 13
click at [596, 81] on p "**********" at bounding box center [554, 83] width 112 height 13
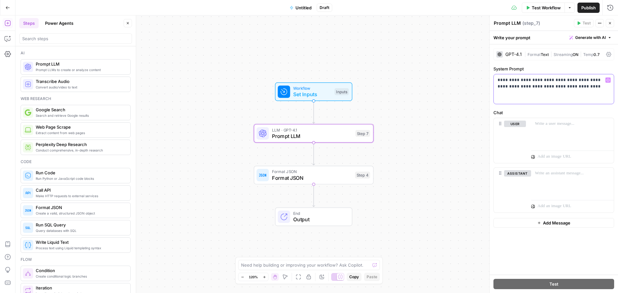
click at [594, 81] on p "**********" at bounding box center [554, 83] width 112 height 13
click at [596, 80] on p "**********" at bounding box center [554, 83] width 112 height 13
click at [560, 85] on p "**********" at bounding box center [554, 83] width 112 height 13
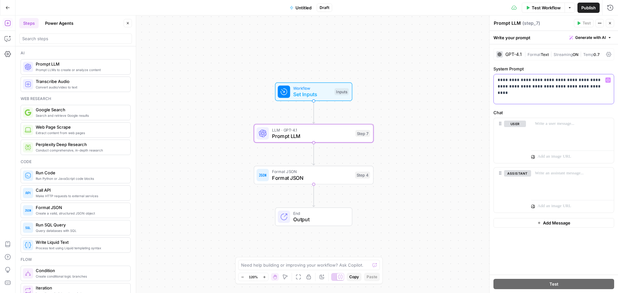
click at [552, 88] on p "**********" at bounding box center [554, 83] width 112 height 13
click at [547, 94] on div "**********" at bounding box center [554, 89] width 120 height 30
click at [545, 132] on div at bounding box center [572, 133] width 83 height 30
click at [549, 108] on div "**********" at bounding box center [554, 159] width 129 height 231
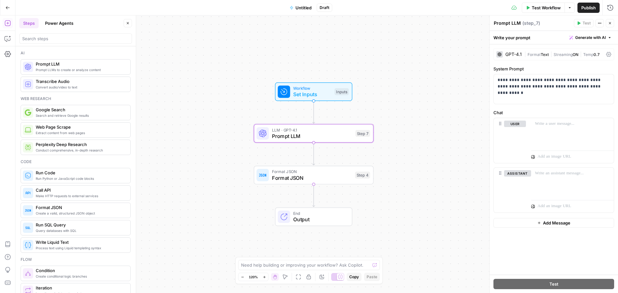
click at [608, 53] on icon at bounding box center [609, 54] width 5 height 5
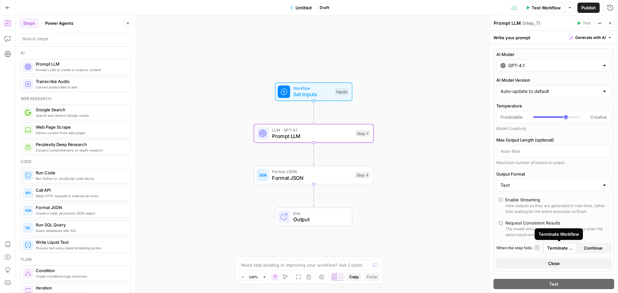
click at [549, 265] on span "Close" at bounding box center [555, 264] width 12 height 6
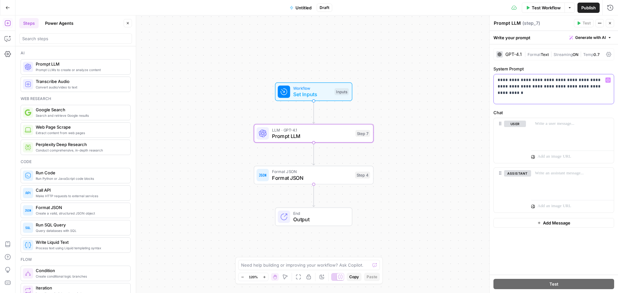
click at [596, 86] on p "**********" at bounding box center [554, 83] width 112 height 13
click at [541, 134] on div at bounding box center [572, 133] width 83 height 30
click at [522, 131] on button "Delete" at bounding box center [515, 133] width 22 height 7
click at [521, 131] on button "Delete" at bounding box center [517, 133] width 27 height 7
click at [542, 114] on label "Chat" at bounding box center [554, 113] width 121 height 6
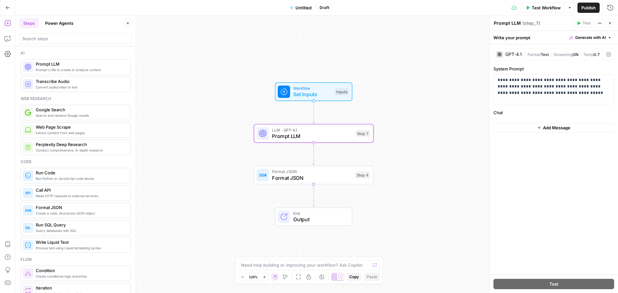
click at [552, 148] on div "**********" at bounding box center [554, 159] width 129 height 231
click at [551, 80] on p "**********" at bounding box center [554, 86] width 112 height 19
click at [609, 80] on icon "button" at bounding box center [608, 80] width 3 height 3
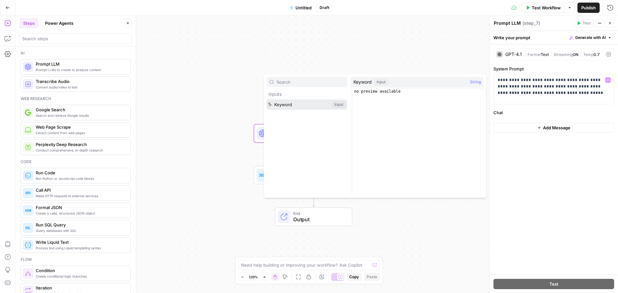
click at [308, 103] on button "Select variable Keyword" at bounding box center [307, 105] width 81 height 10
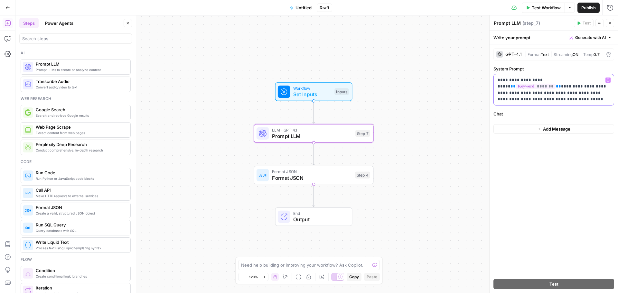
click at [599, 81] on p "**********" at bounding box center [554, 90] width 112 height 26
drag, startPoint x: 551, startPoint y: 81, endPoint x: 510, endPoint y: 82, distance: 41.3
click at [510, 82] on p "**********" at bounding box center [554, 86] width 112 height 19
click at [541, 164] on div "**********" at bounding box center [554, 159] width 129 height 231
click at [540, 129] on icon "button" at bounding box center [540, 128] width 4 height 4
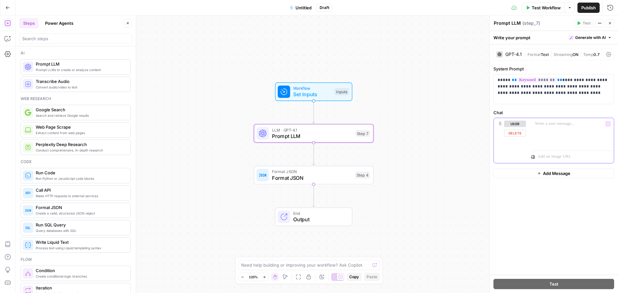
click at [608, 125] on icon "button" at bounding box center [608, 123] width 3 height 3
click at [559, 208] on div "**********" at bounding box center [554, 159] width 129 height 231
click at [574, 94] on p "**********" at bounding box center [554, 86] width 112 height 19
drag, startPoint x: 577, startPoint y: 84, endPoint x: 582, endPoint y: 101, distance: 17.4
click at [585, 99] on div "**********" at bounding box center [554, 89] width 120 height 30
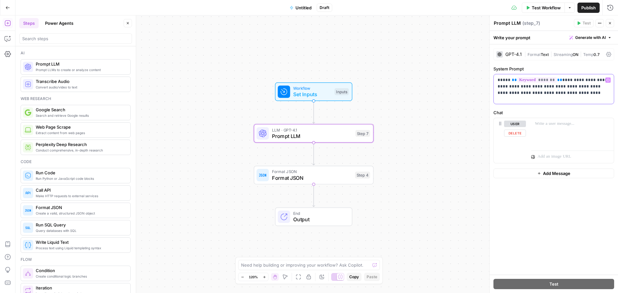
click at [501, 124] on icon at bounding box center [501, 124] width 2 height 4
click at [512, 124] on button "user" at bounding box center [515, 124] width 22 height 6
click at [555, 36] on div "Write your prompt Generate with AI" at bounding box center [554, 37] width 129 height 13
click at [582, 36] on span "Generate with AI" at bounding box center [591, 38] width 31 height 6
click at [542, 39] on div "Write your prompt Generate with AI" at bounding box center [554, 37] width 129 height 13
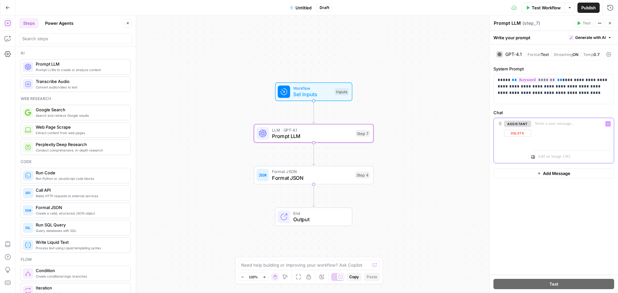
click at [525, 132] on button "Delete" at bounding box center [517, 133] width 27 height 7
click at [544, 129] on span "Add Message" at bounding box center [556, 128] width 27 height 6
click at [561, 131] on div at bounding box center [572, 133] width 83 height 30
click at [606, 124] on button "Variables Menu" at bounding box center [608, 123] width 5 height 5
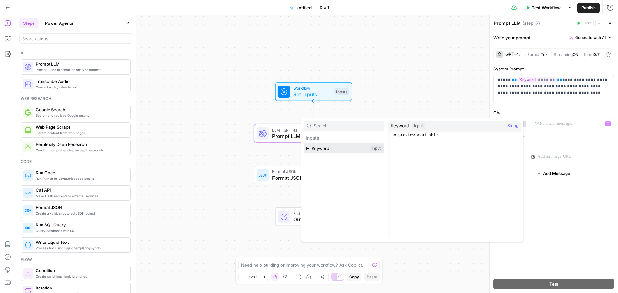
click at [376, 150] on button "Select variable Keyword" at bounding box center [344, 148] width 81 height 10
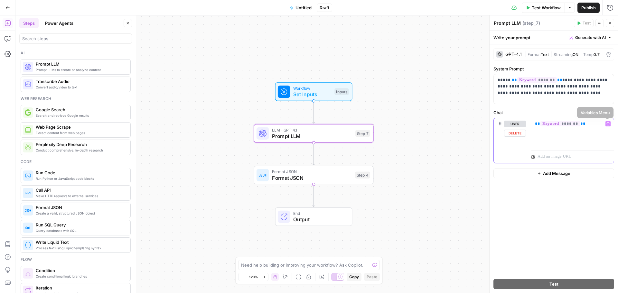
click at [609, 125] on icon "button" at bounding box center [608, 123] width 3 height 3
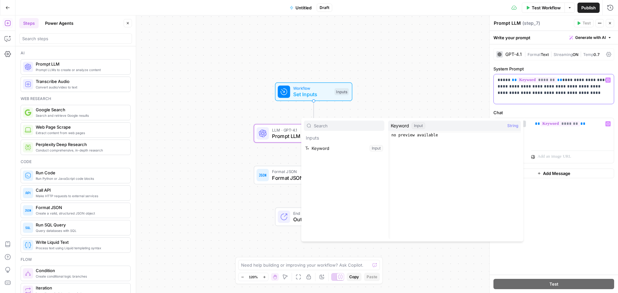
click at [503, 88] on p "**********" at bounding box center [554, 86] width 112 height 19
click at [530, 91] on p "**********" at bounding box center [554, 86] width 112 height 19
click at [613, 93] on div "**********" at bounding box center [554, 89] width 120 height 30
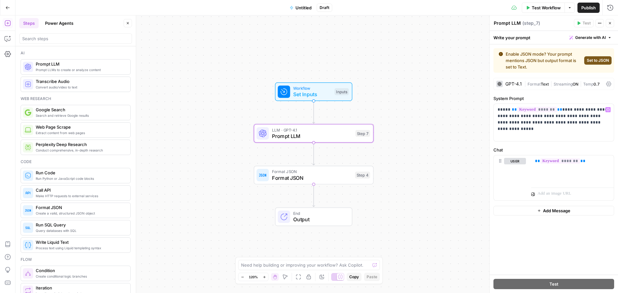
click at [594, 62] on span "Set to JSON" at bounding box center [598, 61] width 22 height 6
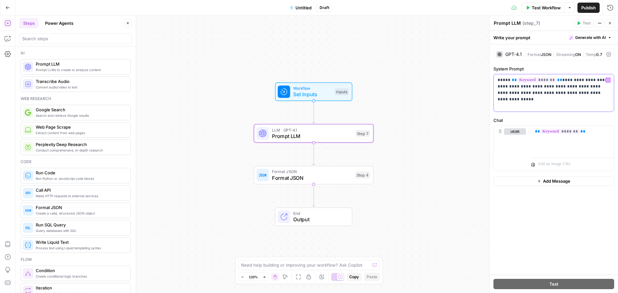
click at [566, 98] on p "**********" at bounding box center [554, 93] width 112 height 32
drag, startPoint x: 565, startPoint y: 100, endPoint x: 594, endPoint y: 94, distance: 29.6
click at [594, 94] on p "**********" at bounding box center [554, 93] width 112 height 32
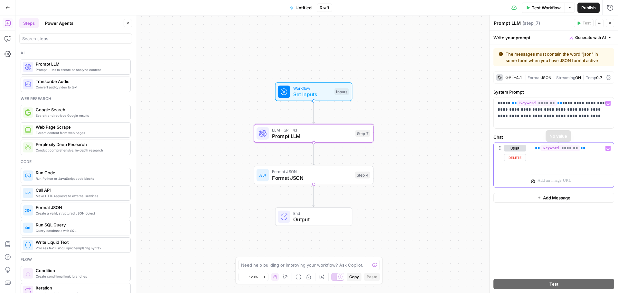
click at [508, 156] on button "Delete" at bounding box center [515, 157] width 22 height 7
click at [551, 112] on p "**********" at bounding box center [554, 113] width 112 height 26
click at [562, 115] on p "**********" at bounding box center [554, 113] width 112 height 26
click at [538, 81] on div "| Format JSON | Streaming ON | Temp 0.7" at bounding box center [564, 78] width 79 height 6
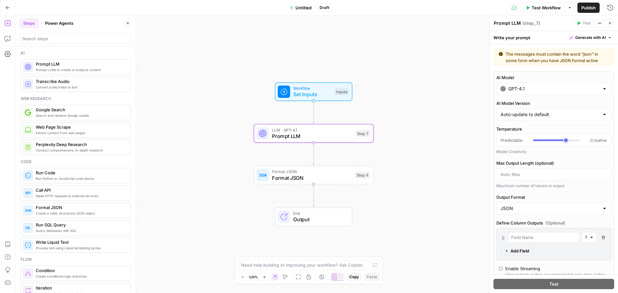
click at [533, 93] on div "GPT-4.1" at bounding box center [554, 89] width 115 height 12
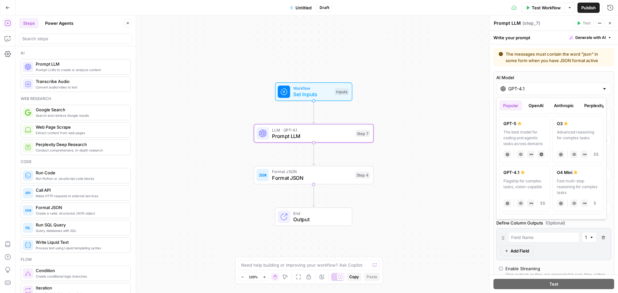
click at [529, 76] on label "AI Model" at bounding box center [554, 77] width 115 height 6
click at [529, 86] on input "GPT-4.1" at bounding box center [554, 89] width 91 height 6
click at [530, 75] on label "AI Model" at bounding box center [554, 77] width 115 height 6
click at [530, 86] on input "GPT-4.1" at bounding box center [554, 89] width 91 height 6
click at [539, 74] on label "AI Model" at bounding box center [554, 77] width 115 height 6
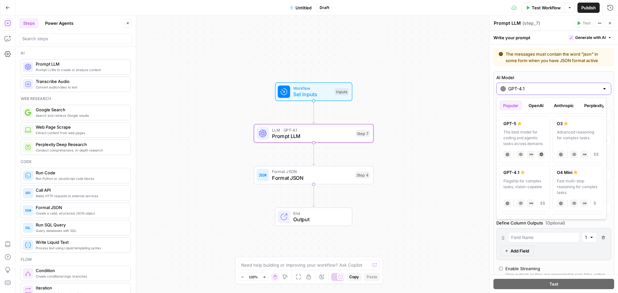
click at [539, 86] on input "GPT-4.1" at bounding box center [554, 89] width 91 height 6
click at [596, 91] on div "GPT-4.1" at bounding box center [554, 89] width 115 height 12
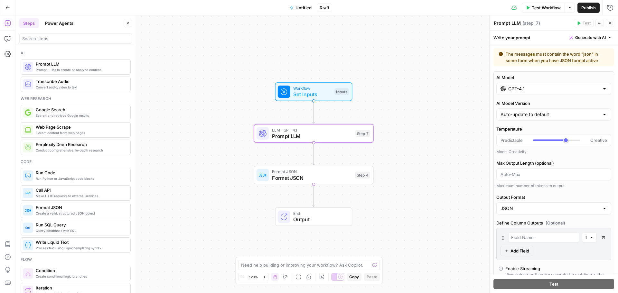
click at [602, 88] on div at bounding box center [604, 89] width 5 height 6
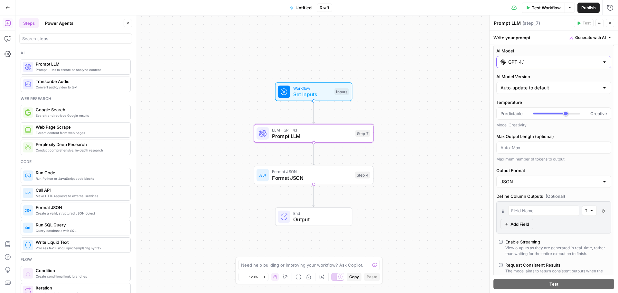
scroll to position [32, 0]
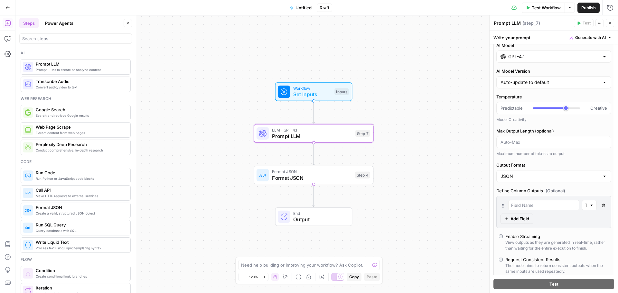
click at [550, 180] on div "JSON" at bounding box center [554, 176] width 115 height 12
click at [543, 196] on span "Text" at bounding box center [550, 192] width 97 height 6
type input "Text"
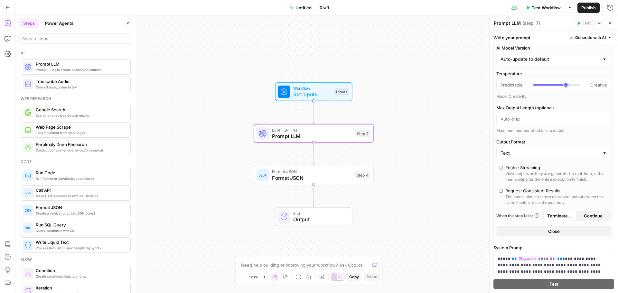
scroll to position [9, 0]
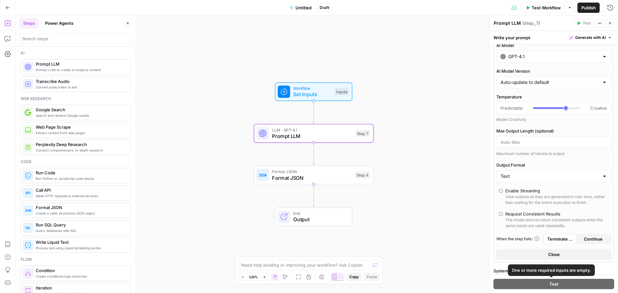
click at [560, 255] on button "Close" at bounding box center [554, 255] width 115 height 10
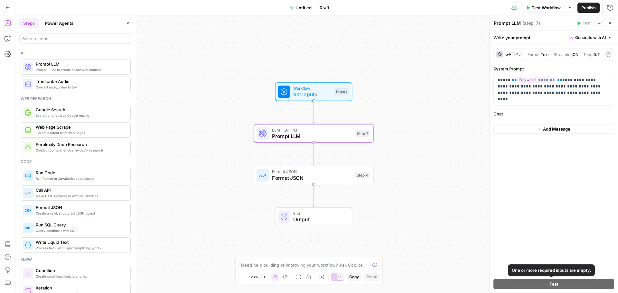
scroll to position [0, 0]
click at [562, 177] on div "**********" at bounding box center [554, 159] width 129 height 231
click at [529, 128] on button "Add Message" at bounding box center [554, 129] width 121 height 10
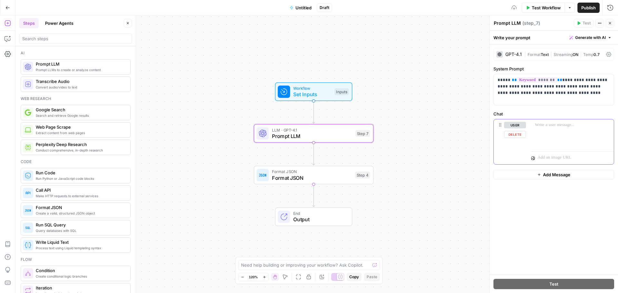
click at [548, 126] on p at bounding box center [572, 125] width 75 height 6
click at [548, 110] on div "**********" at bounding box center [554, 159] width 129 height 231
click at [537, 126] on p "**" at bounding box center [572, 125] width 75 height 6
click at [518, 132] on button "Delete" at bounding box center [515, 134] width 22 height 7
click at [578, 128] on button "Add Message" at bounding box center [554, 129] width 121 height 10
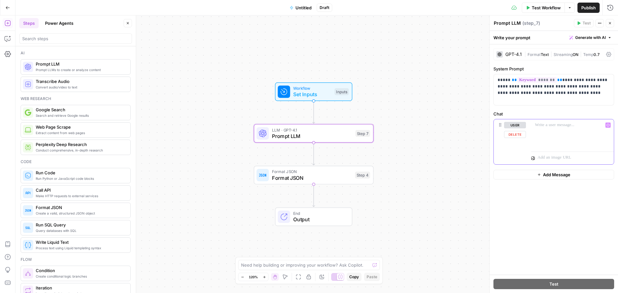
click at [517, 126] on button "user" at bounding box center [515, 125] width 22 height 6
click at [559, 131] on div at bounding box center [572, 135] width 83 height 30
click at [534, 86] on p "**********" at bounding box center [554, 90] width 112 height 26
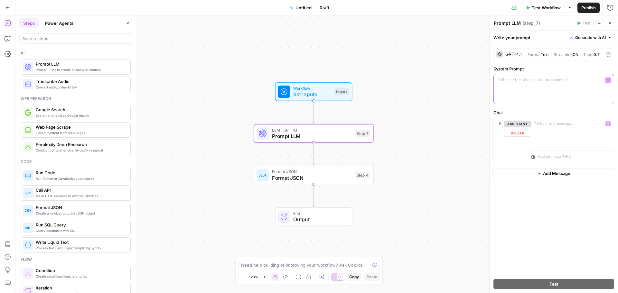
click at [553, 89] on div at bounding box center [554, 89] width 120 height 30
click at [546, 135] on div at bounding box center [572, 133] width 83 height 30
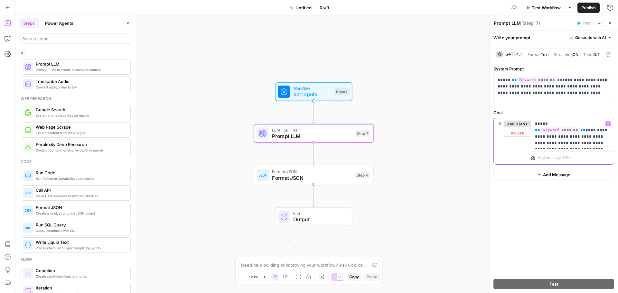
click at [551, 146] on p "**********" at bounding box center [572, 134] width 75 height 26
click at [572, 137] on p "**********" at bounding box center [572, 134] width 75 height 26
click at [525, 97] on div "**********" at bounding box center [554, 89] width 120 height 30
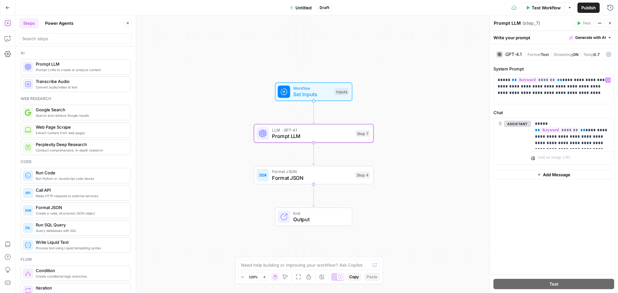
click at [546, 263] on div "**********" at bounding box center [554, 159] width 129 height 231
click at [539, 92] on p "**********" at bounding box center [554, 86] width 112 height 19
click at [516, 24] on textarea "Prompt LLM" at bounding box center [507, 23] width 27 height 6
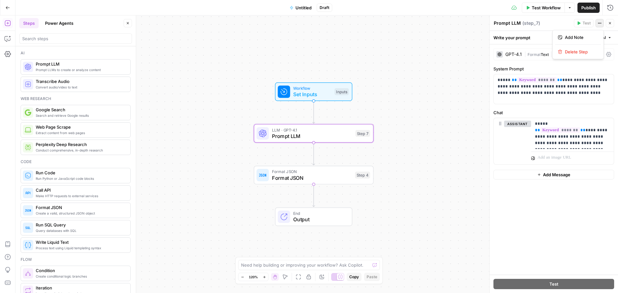
click at [603, 24] on button "Actions" at bounding box center [600, 23] width 8 height 8
click at [542, 239] on div "**********" at bounding box center [554, 159] width 129 height 231
click at [312, 95] on span "Set Inputs" at bounding box center [312, 95] width 38 height 8
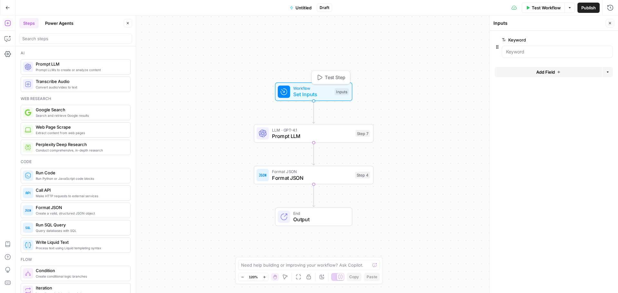
click at [329, 75] on span "Test Step" at bounding box center [335, 77] width 21 height 7
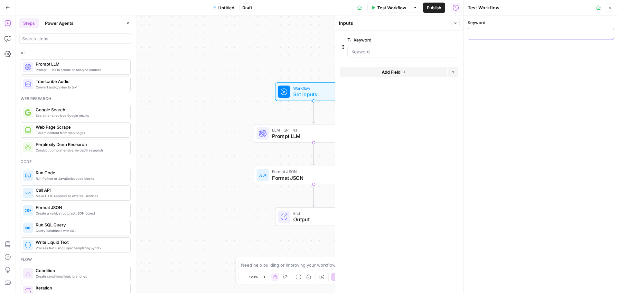
click at [490, 36] on input "Keyword" at bounding box center [541, 34] width 138 height 6
type input "t"
type input "property management software"
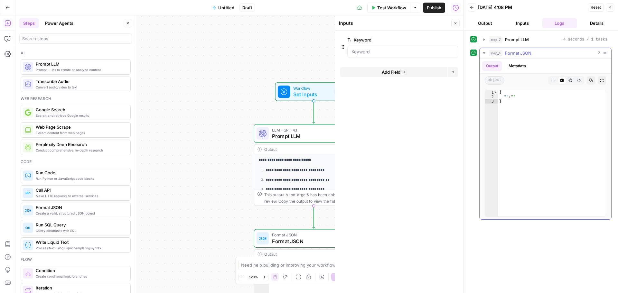
click at [525, 52] on span "Format JSON" at bounding box center [518, 53] width 26 height 6
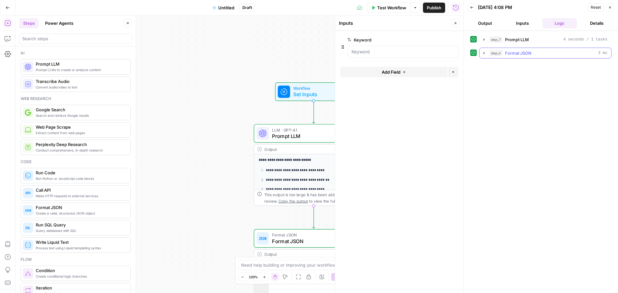
click at [525, 52] on span "Format JSON" at bounding box center [518, 53] width 26 height 6
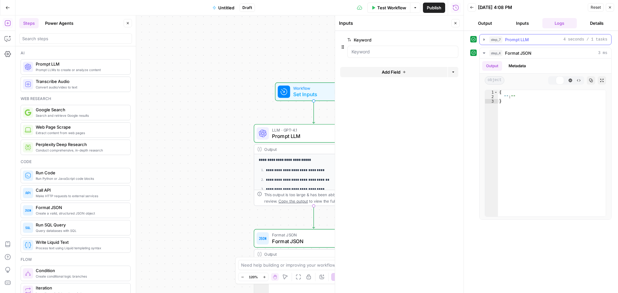
click at [520, 38] on span "Prompt LLM" at bounding box center [517, 39] width 24 height 6
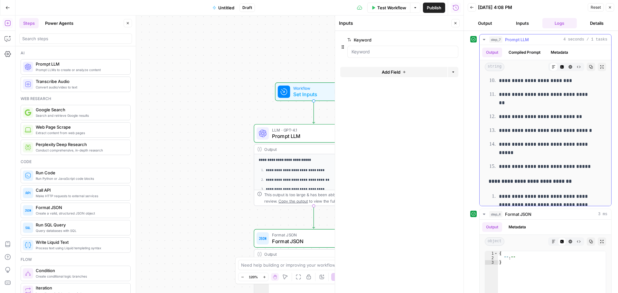
scroll to position [193, 0]
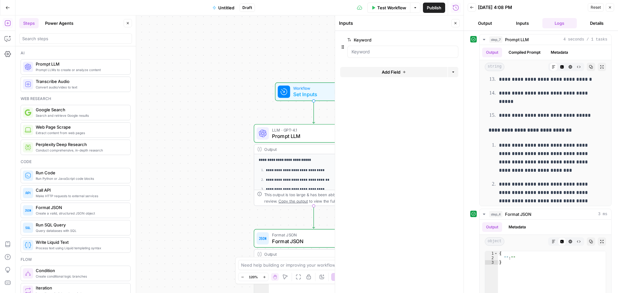
click at [276, 219] on div "**********" at bounding box center [239, 154] width 448 height 278
click at [307, 238] on span "Format JSON" at bounding box center [312, 242] width 80 height 8
click at [325, 226] on icon "button" at bounding box center [325, 224] width 6 height 6
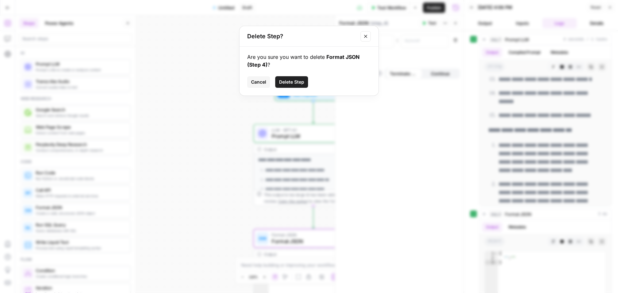
click at [283, 81] on span "Delete Step" at bounding box center [291, 82] width 25 height 6
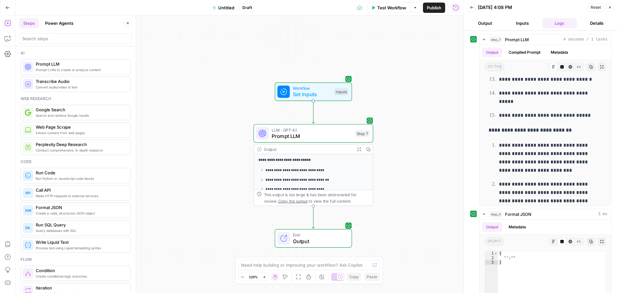
click at [406, 228] on div "**********" at bounding box center [239, 154] width 448 height 278
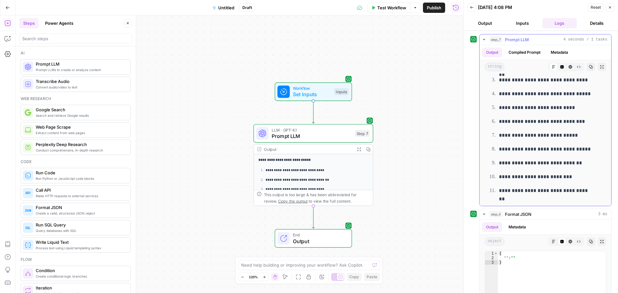
scroll to position [0, 0]
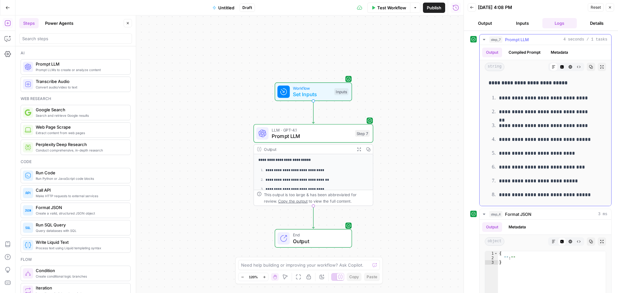
drag, startPoint x: 523, startPoint y: 114, endPoint x: 533, endPoint y: 182, distance: 69.1
click at [533, 182] on ol "**********" at bounding box center [546, 203] width 114 height 219
click at [509, 140] on p "**********" at bounding box center [546, 140] width 94 height 8
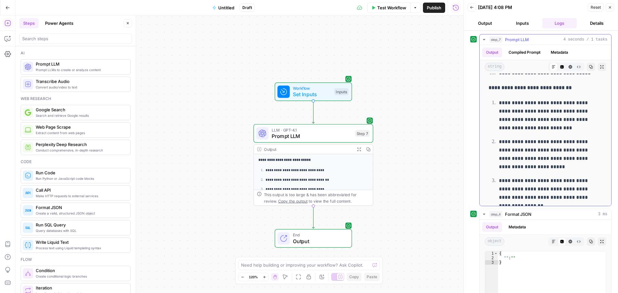
scroll to position [287, 0]
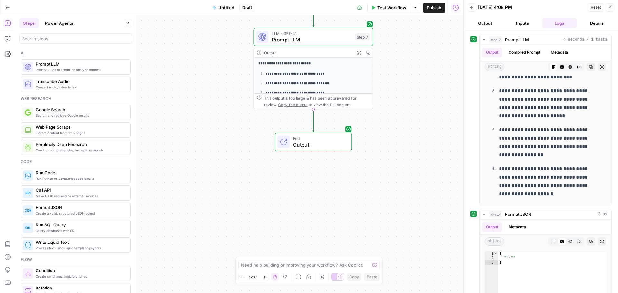
click at [325, 130] on div "**********" at bounding box center [239, 154] width 448 height 278
click at [322, 142] on span "Output" at bounding box center [319, 145] width 53 height 8
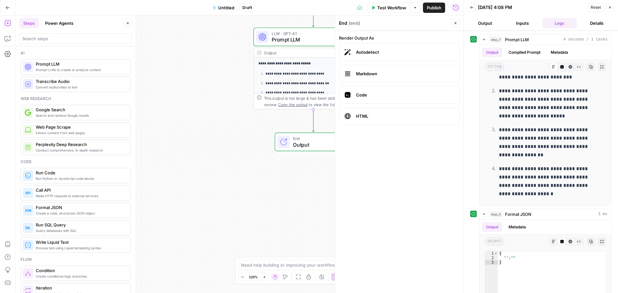
click at [413, 46] on label "Autodetect" at bounding box center [399, 52] width 121 height 18
click at [455, 23] on icon "button" at bounding box center [456, 23] width 2 height 2
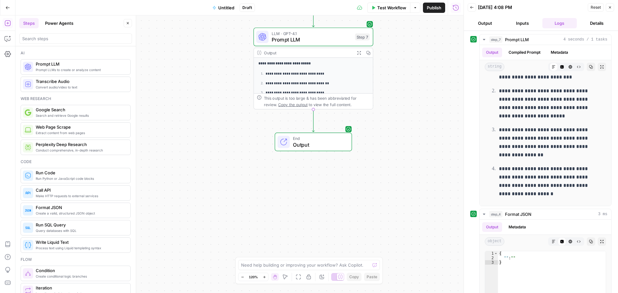
click at [407, 75] on div "**********" at bounding box center [239, 154] width 448 height 278
click at [540, 53] on button "Compiled Prompt" at bounding box center [525, 53] width 40 height 10
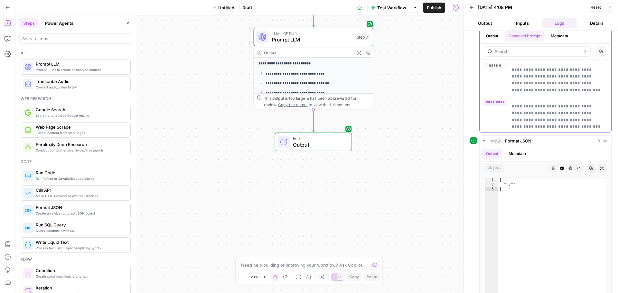
scroll to position [0, 0]
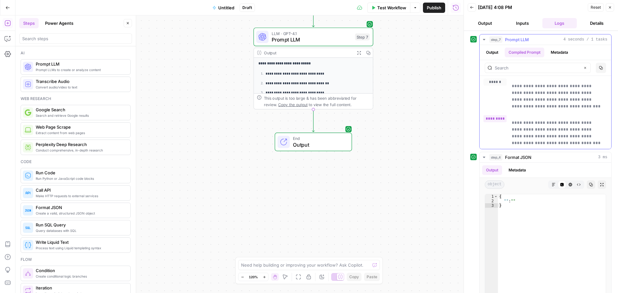
click at [558, 53] on button "Metadata" at bounding box center [559, 53] width 25 height 10
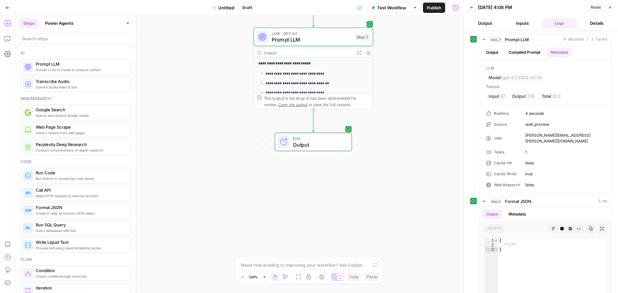
click at [608, 10] on button "Close" at bounding box center [610, 7] width 8 height 8
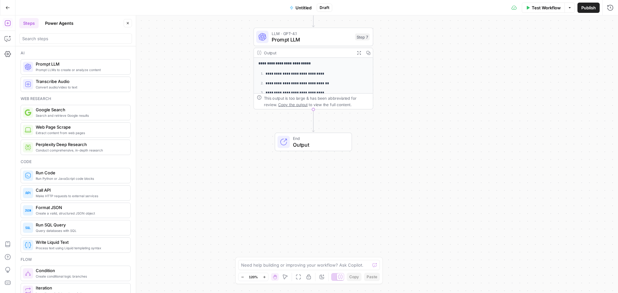
click at [435, 79] on div "**********" at bounding box center [316, 154] width 603 height 278
click at [361, 55] on button "Expand Output" at bounding box center [359, 52] width 9 height 9
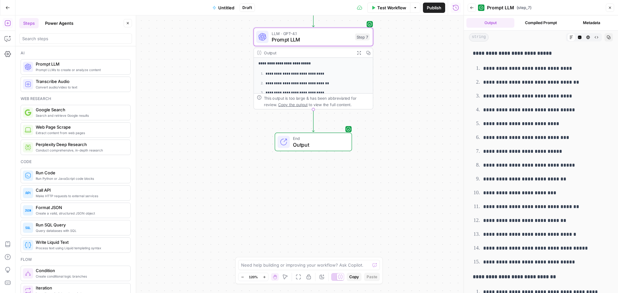
click at [608, 5] on button "Close" at bounding box center [610, 8] width 8 height 8
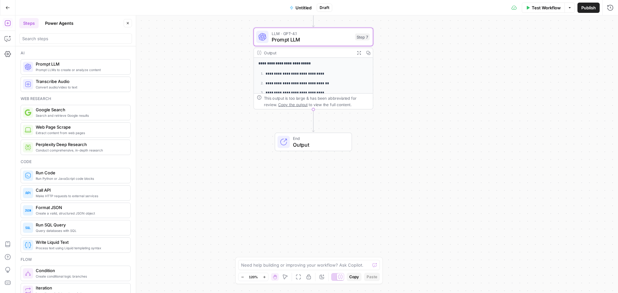
click at [540, 65] on div "**********" at bounding box center [316, 154] width 603 height 278
click at [309, 143] on span "Output" at bounding box center [319, 145] width 53 height 8
click at [535, 76] on span "Markdown" at bounding box center [560, 74] width 98 height 6
click at [525, 47] on label "Autodetect" at bounding box center [554, 52] width 121 height 18
click at [612, 24] on icon "button" at bounding box center [610, 23] width 4 height 4
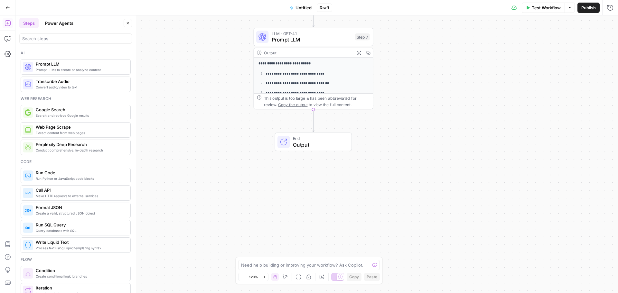
click at [321, 84] on p "**********" at bounding box center [314, 84] width 97 height 6
click at [361, 54] on icon "button" at bounding box center [360, 53] width 4 height 4
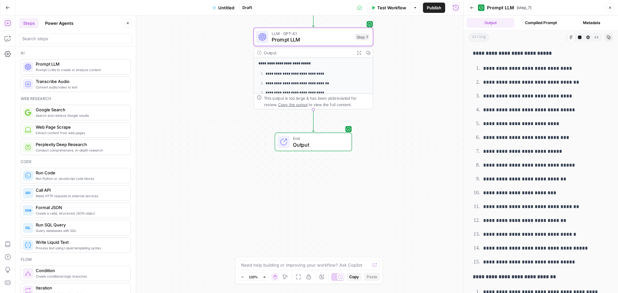
click at [301, 31] on span "LLM · GPT-4.1" at bounding box center [312, 33] width 81 height 6
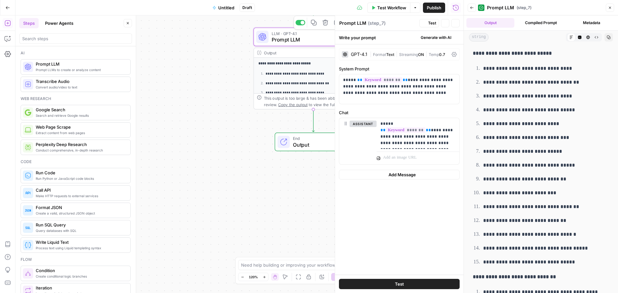
click at [298, 40] on span "Prompt LLM" at bounding box center [312, 40] width 81 height 8
click at [214, 73] on div "**********" at bounding box center [239, 154] width 448 height 278
